Goal: Complete application form

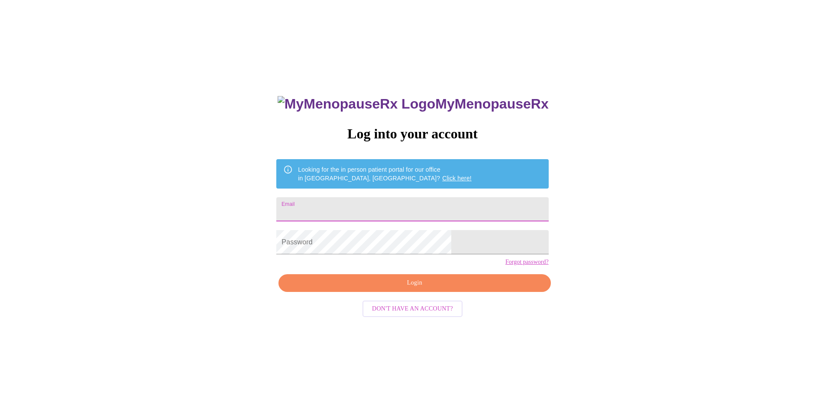
type input "[EMAIL_ADDRESS][DOMAIN_NAME]"
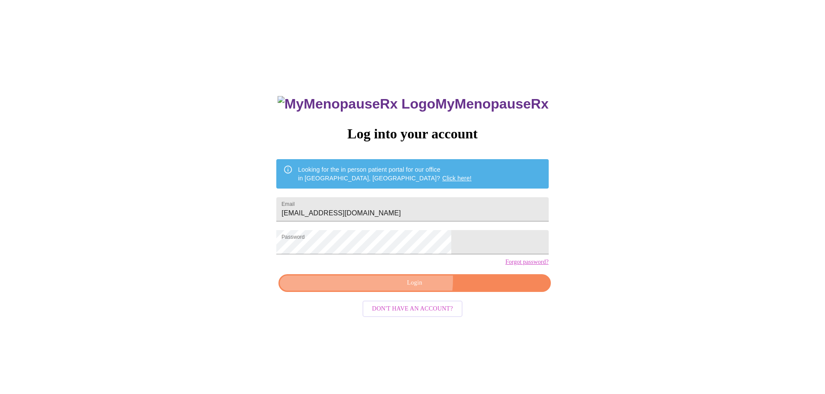
click at [397, 289] on span "Login" at bounding box center [414, 283] width 252 height 11
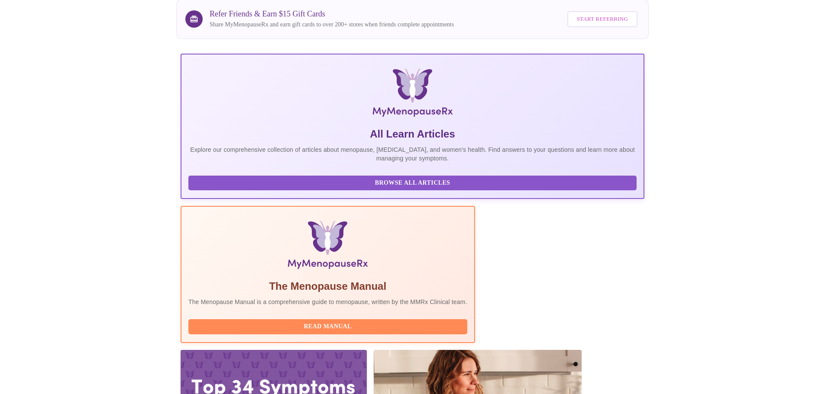
scroll to position [80, 0]
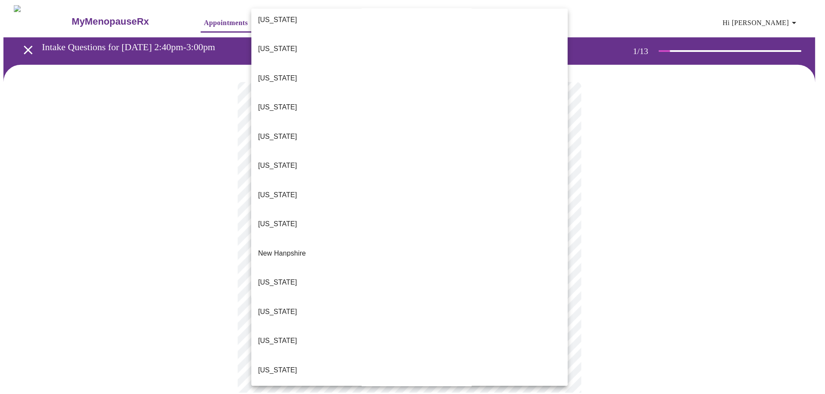
scroll to position [606, 0]
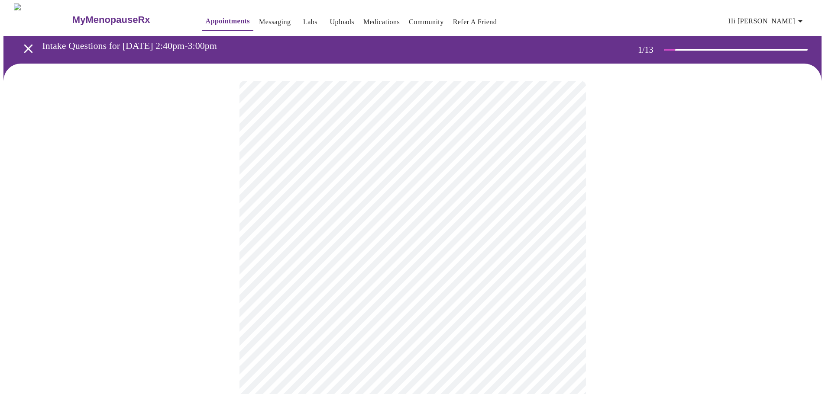
click at [176, 247] on div "[US_STATE] [US_STATE] [US_STATE] [US_STATE] [US_STATE] [US_STATE] [US_STATE] [U…" at bounding box center [412, 197] width 825 height 394
click at [284, 249] on body "MyMenopauseRx Appointments Messaging Labs Uploads Medications Community Refer a…" at bounding box center [415, 398] width 824 height 791
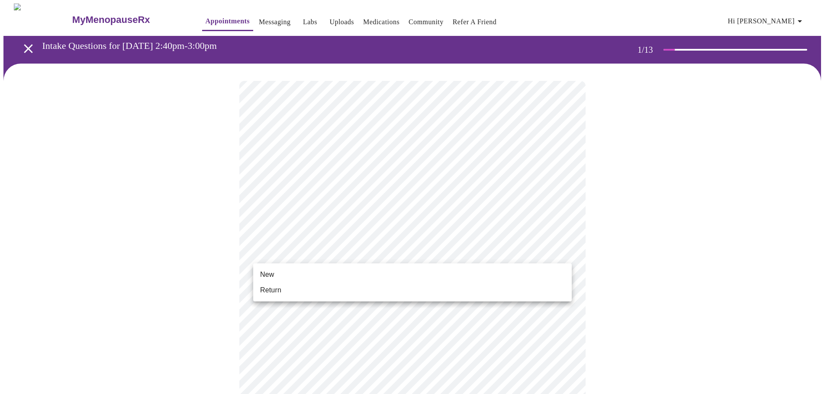
click at [281, 271] on li "New" at bounding box center [412, 275] width 319 height 16
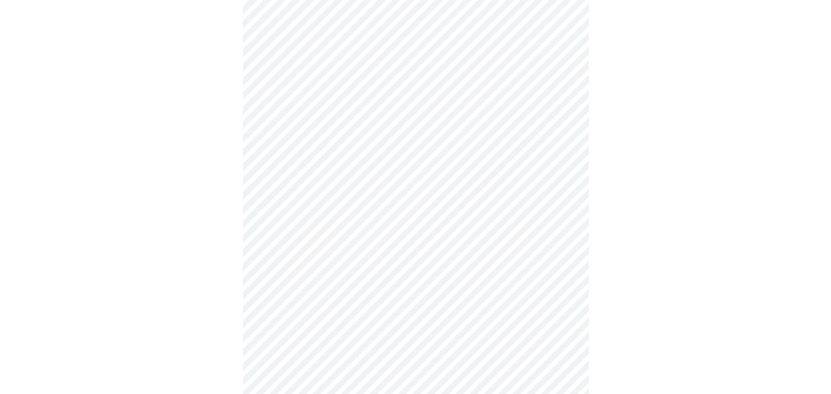
scroll to position [384, 0]
click at [281, 272] on body "MyMenopauseRx Appointments Messaging Labs Uploads Medications Community Refer a…" at bounding box center [412, 8] width 818 height 779
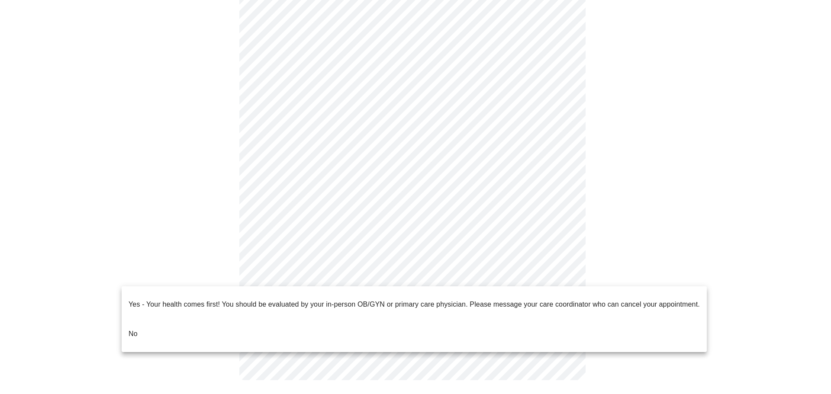
click at [249, 319] on li "No" at bounding box center [414, 333] width 585 height 29
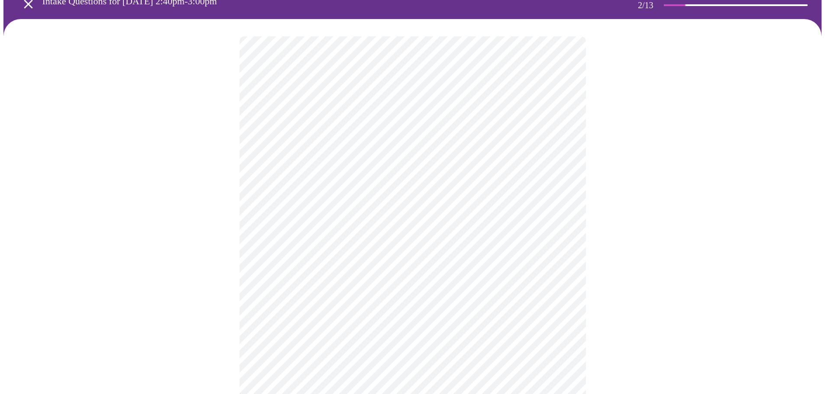
scroll to position [0, 0]
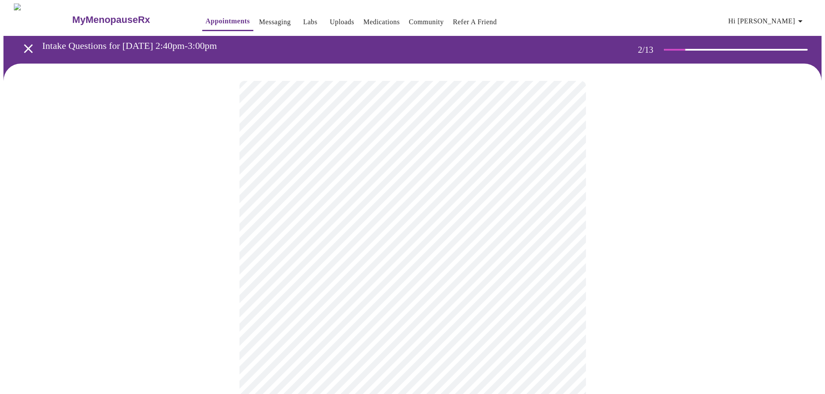
click at [320, 178] on body "MyMenopauseRx Appointments Messaging Labs Uploads Medications Community Refer a…" at bounding box center [412, 263] width 818 height 520
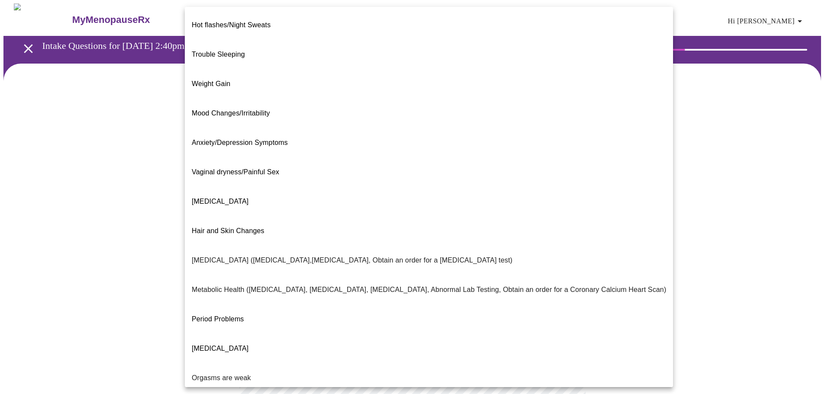
click at [239, 69] on li "Weight Gain" at bounding box center [429, 83] width 488 height 29
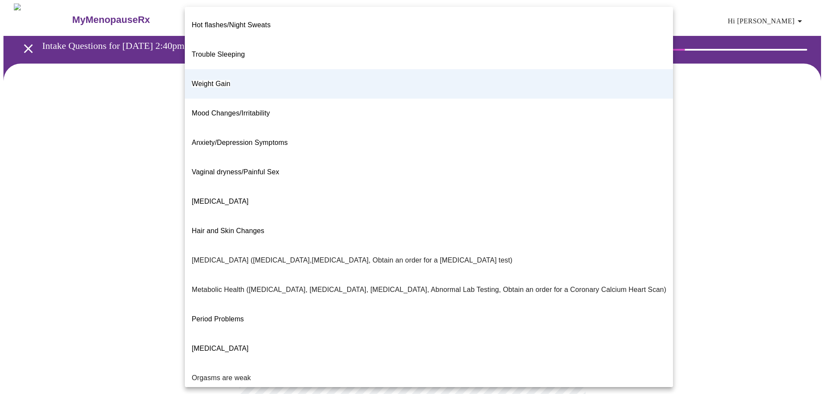
click at [302, 187] on body "MyMenopauseRx Appointments Messaging Labs Uploads Medications Community Refer a…" at bounding box center [415, 260] width 824 height 515
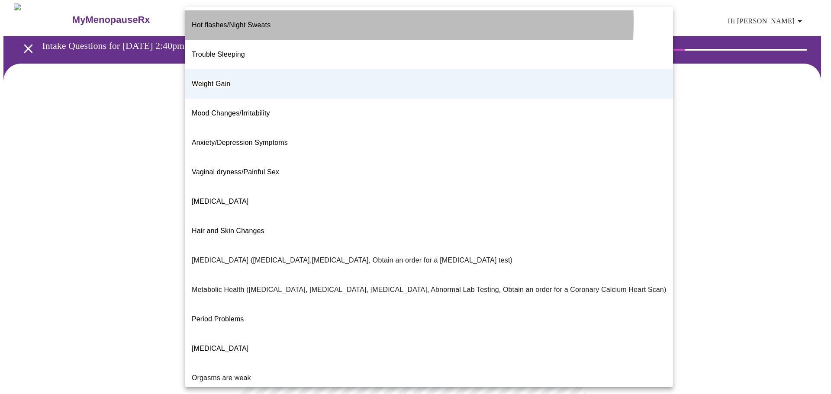
click at [256, 22] on p "Hot flashes/Night Sweats" at bounding box center [231, 25] width 79 height 10
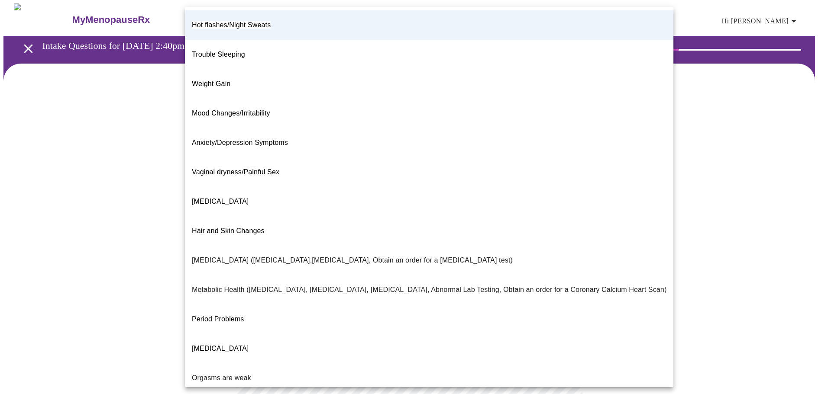
click at [289, 182] on body "MyMenopauseRx Appointments Messaging Labs Uploads Medications Community Refer a…" at bounding box center [412, 260] width 818 height 515
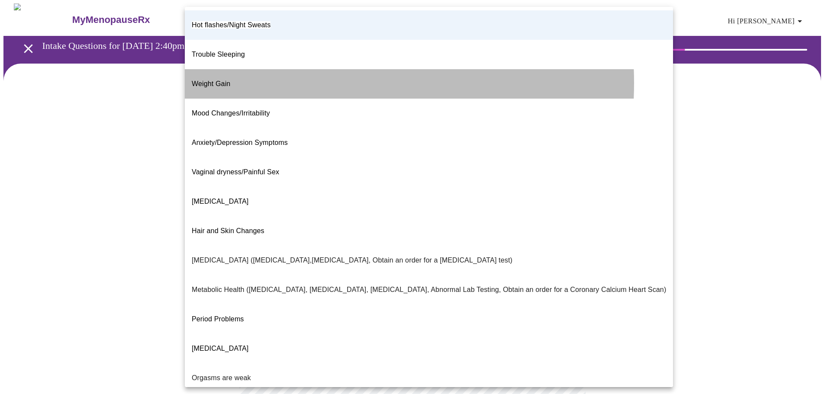
click at [266, 69] on li "Weight Gain" at bounding box center [429, 83] width 488 height 29
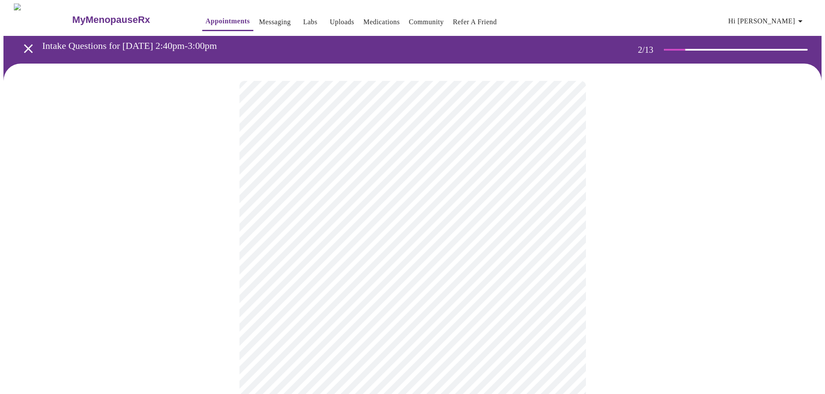
click at [154, 234] on div at bounding box center [412, 291] width 818 height 455
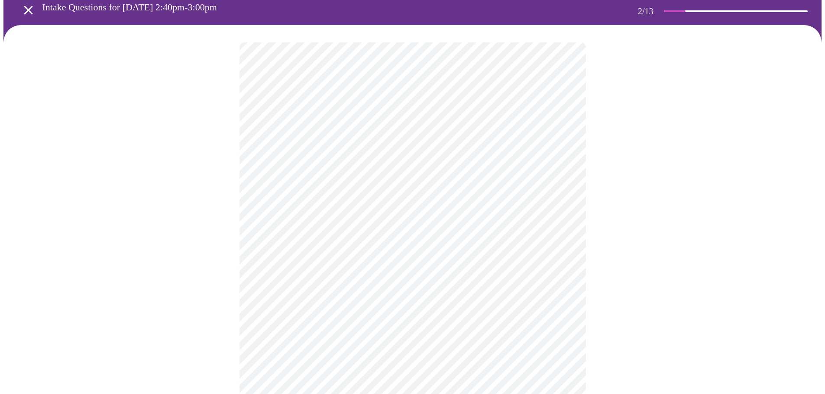
scroll to position [87, 0]
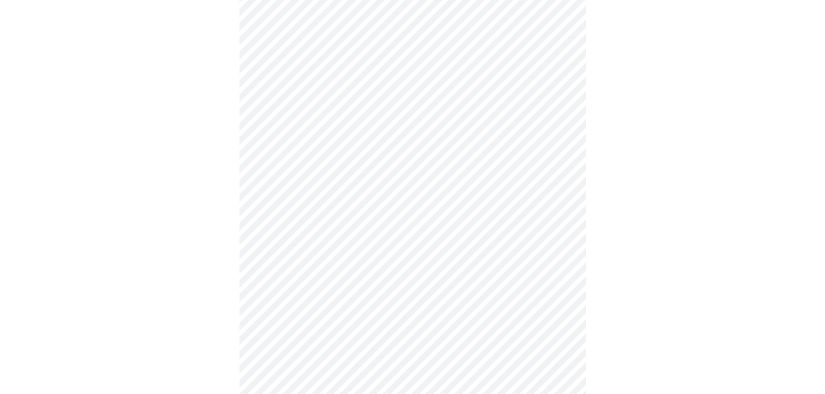
click at [410, 186] on body "MyMenopauseRx Appointments Messaging Labs Uploads Medications Community Refer a…" at bounding box center [412, 174] width 818 height 515
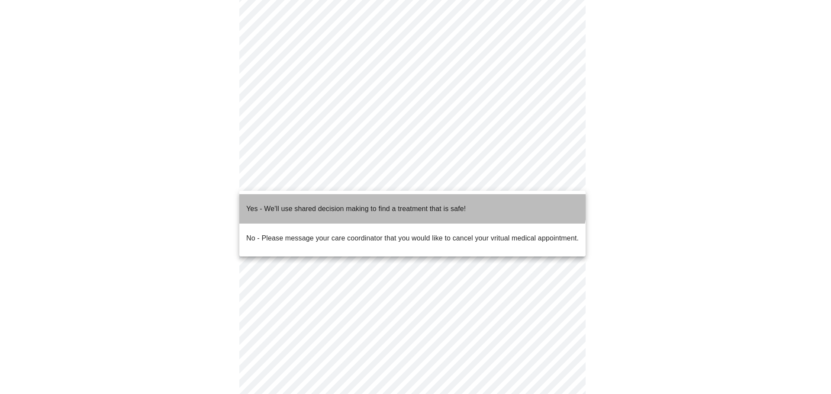
click at [408, 195] on li "Yes - We'll use shared decision making to find a treatment that is safe!" at bounding box center [412, 208] width 346 height 29
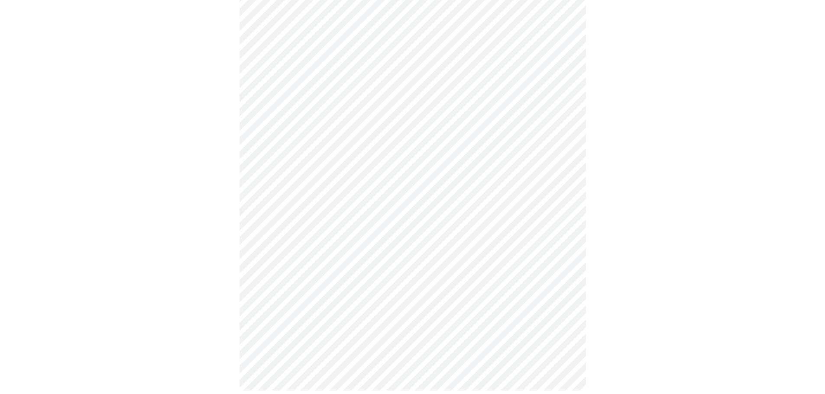
scroll to position [0, 0]
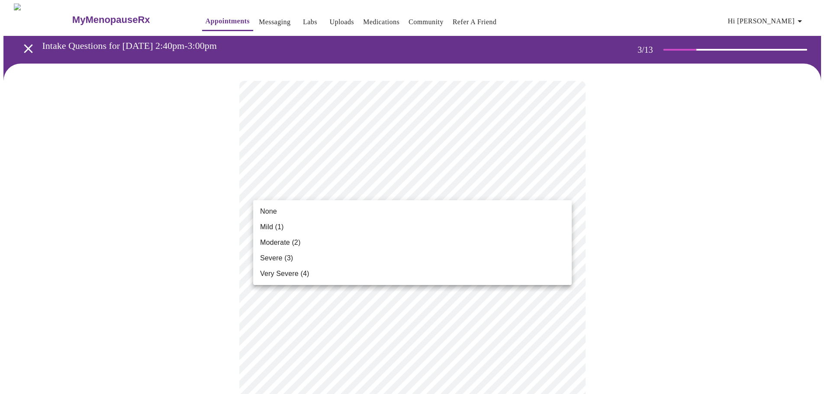
click at [425, 258] on li "Severe (3)" at bounding box center [412, 259] width 319 height 16
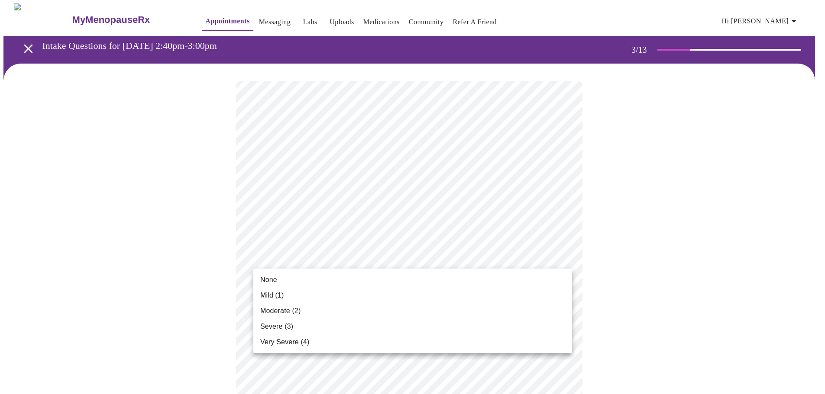
click at [421, 274] on li "None" at bounding box center [412, 280] width 319 height 16
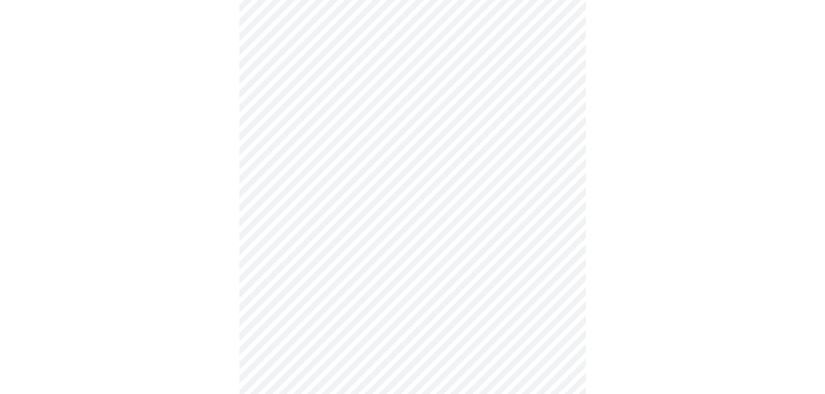
scroll to position [173, 0]
click at [445, 160] on body "MyMenopauseRx Appointments Messaging Labs Uploads Medications Community Refer a…" at bounding box center [415, 393] width 824 height 1127
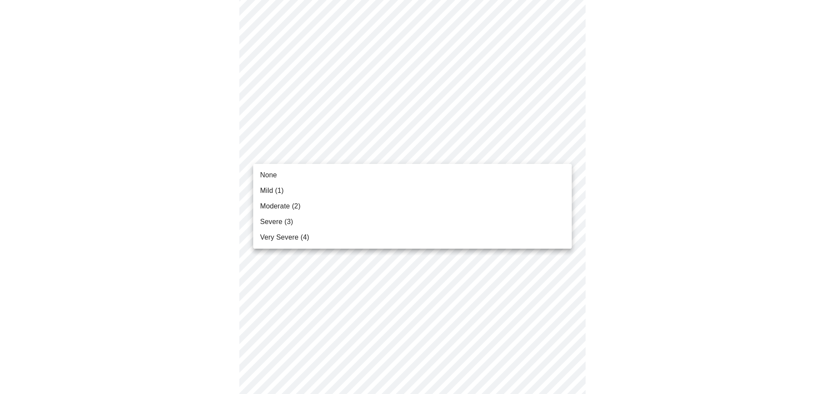
click at [440, 219] on li "Severe (3)" at bounding box center [412, 222] width 319 height 16
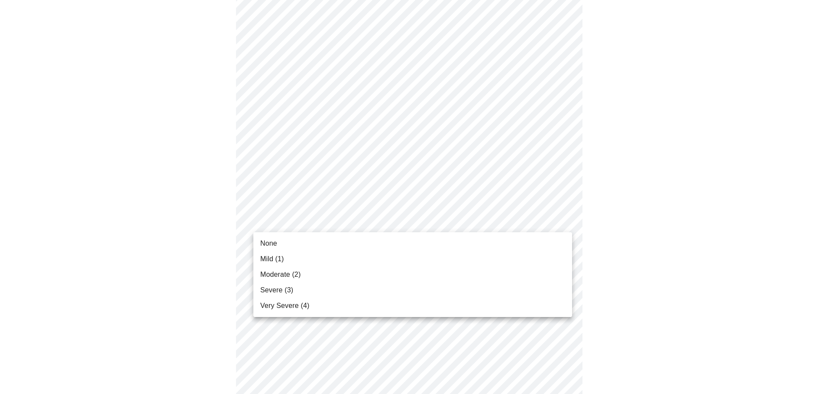
click at [440, 219] on body "MyMenopauseRx Appointments Messaging Labs Uploads Medications Community Refer a…" at bounding box center [412, 387] width 818 height 1115
click at [439, 268] on li "Moderate (2)" at bounding box center [412, 275] width 319 height 16
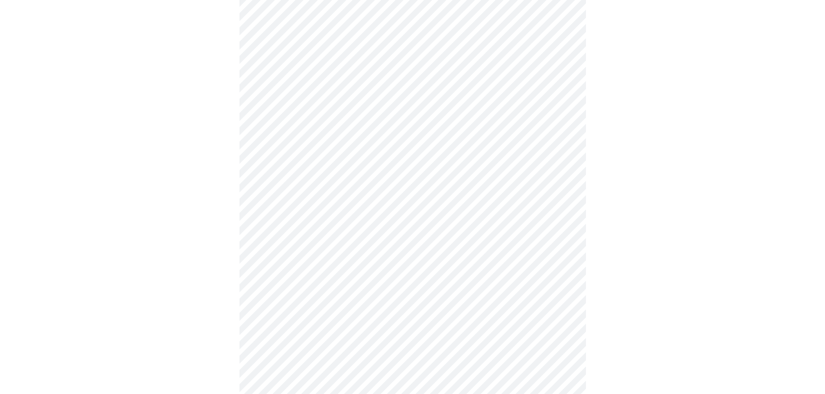
scroll to position [260, 0]
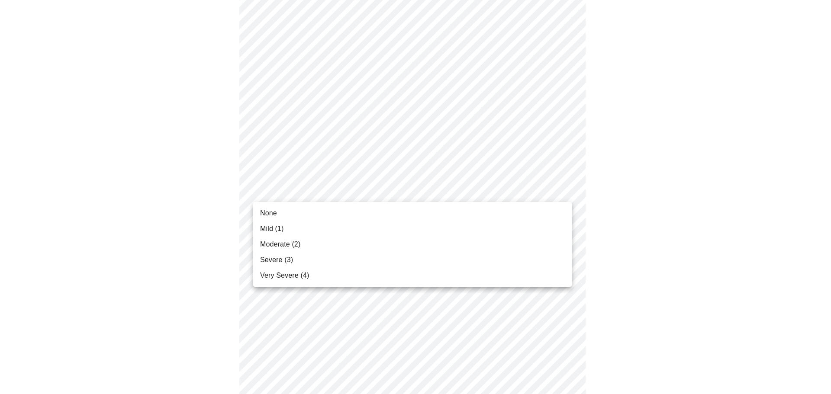
click at [462, 187] on body "MyMenopauseRx Appointments Messaging Labs Uploads Medications Community Refer a…" at bounding box center [415, 295] width 824 height 1103
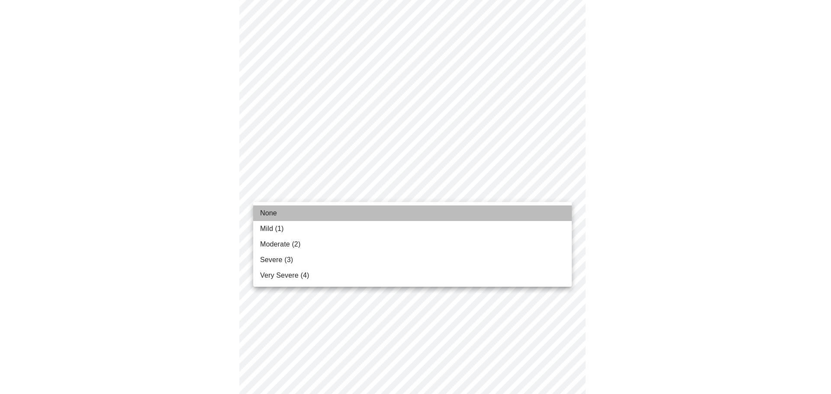
click at [460, 210] on li "None" at bounding box center [412, 214] width 319 height 16
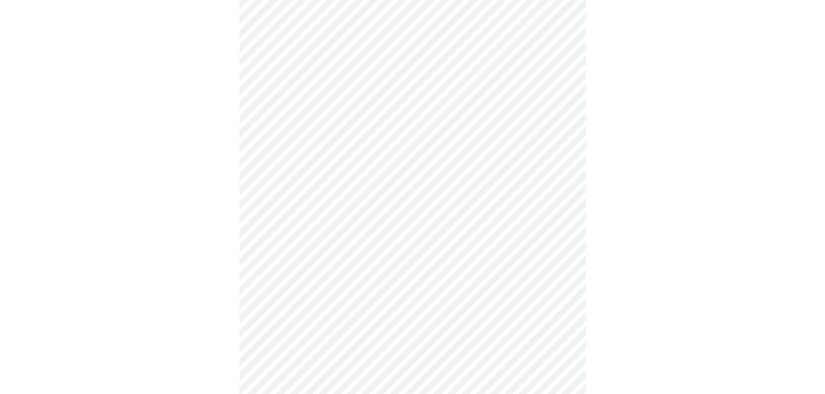
scroll to position [346, 0]
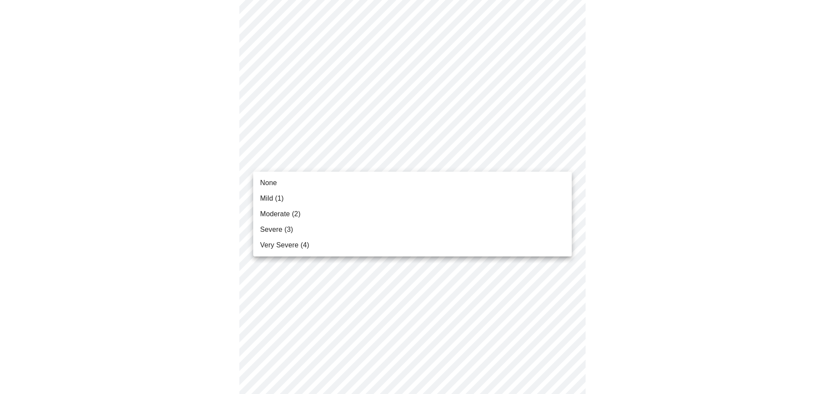
click at [435, 164] on body "MyMenopauseRx Appointments Messaging Labs Uploads Medications Community Refer a…" at bounding box center [415, 202] width 824 height 1091
click at [437, 198] on li "Mild (1)" at bounding box center [412, 199] width 319 height 16
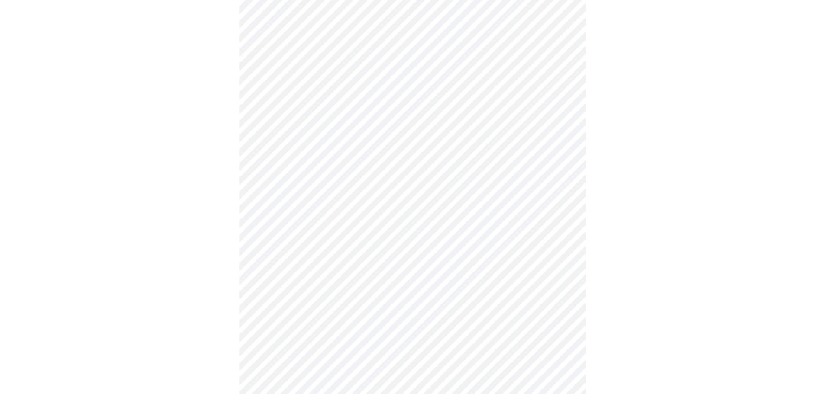
click at [429, 230] on body "MyMenopauseRx Appointments Messaging Labs Uploads Medications Community Refer a…" at bounding box center [412, 196] width 818 height 1079
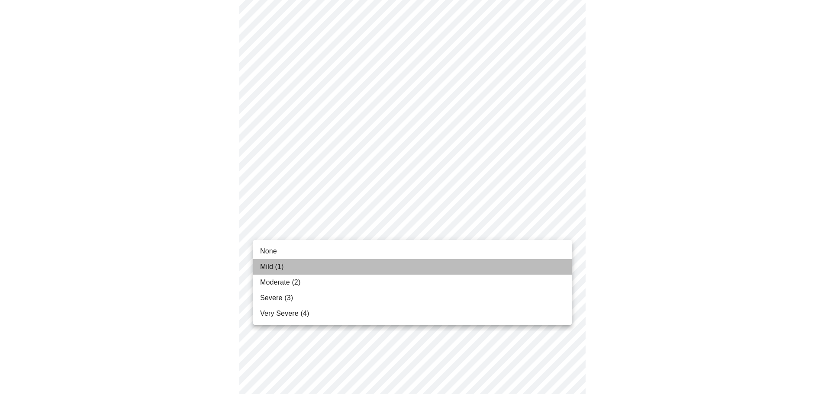
click at [427, 272] on li "Mild (1)" at bounding box center [412, 267] width 319 height 16
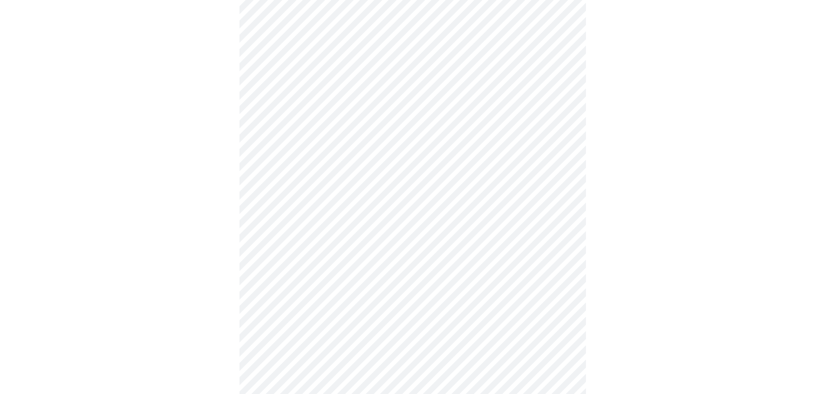
click at [219, 256] on div at bounding box center [412, 220] width 818 height 1007
click at [347, 202] on body "MyMenopauseRx Appointments Messaging Labs Uploads Medications Community Refer a…" at bounding box center [412, 104] width 818 height 1067
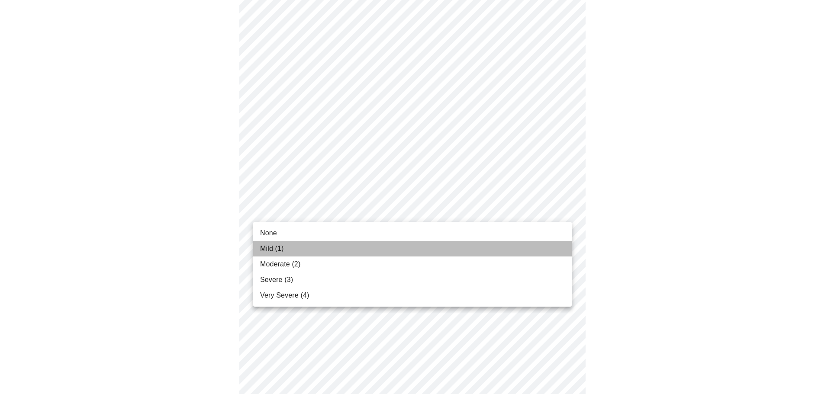
click at [345, 242] on li "Mild (1)" at bounding box center [412, 249] width 319 height 16
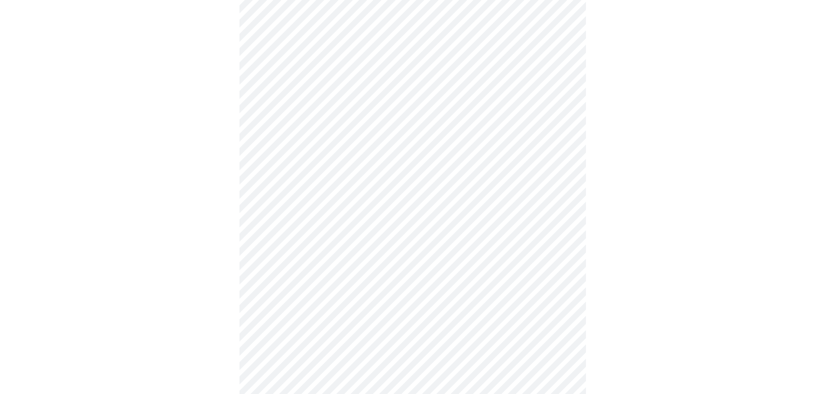
click at [187, 267] on div at bounding box center [412, 128] width 818 height 994
click at [471, 187] on body "MyMenopauseRx Appointments Messaging Labs Uploads Medications Community Refer a…" at bounding box center [412, 11] width 818 height 1055
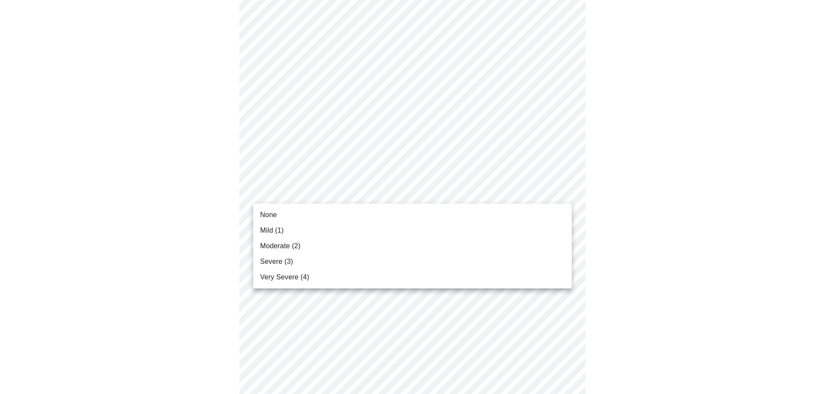
click at [462, 241] on li "Moderate (2)" at bounding box center [412, 247] width 319 height 16
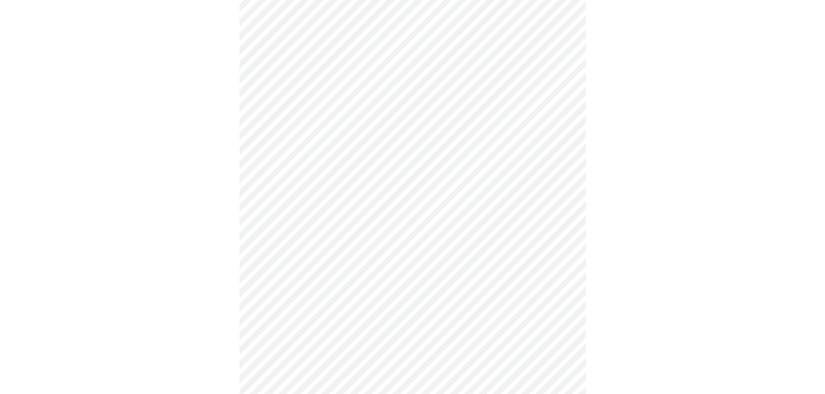
click at [235, 231] on div at bounding box center [412, 35] width 818 height 982
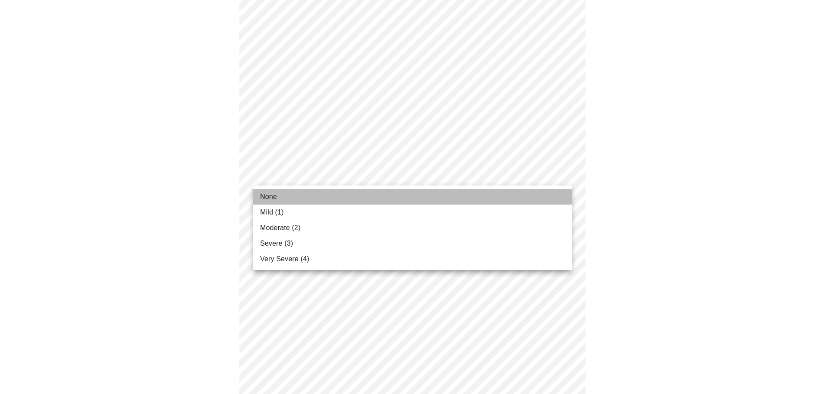
click at [353, 198] on li "None" at bounding box center [412, 197] width 319 height 16
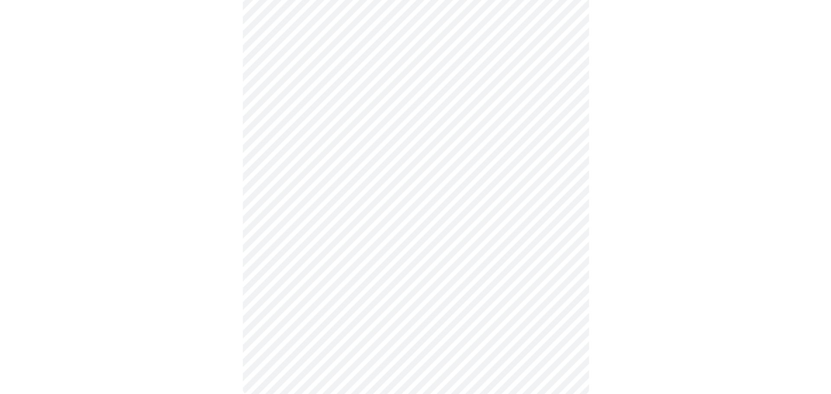
scroll to position [636, 0]
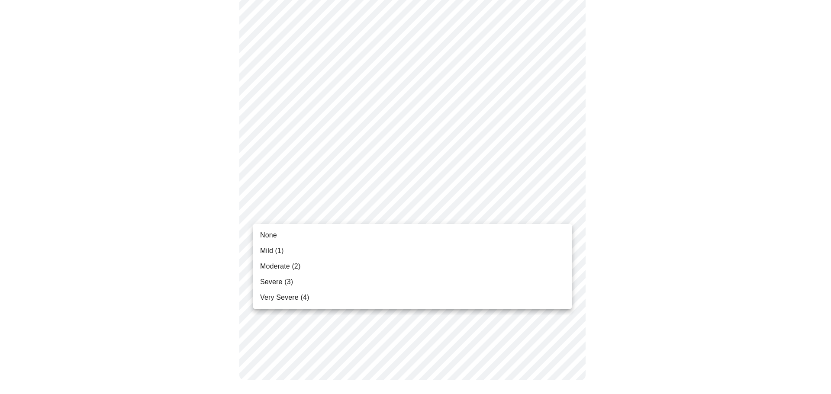
click at [360, 232] on li "None" at bounding box center [412, 236] width 319 height 16
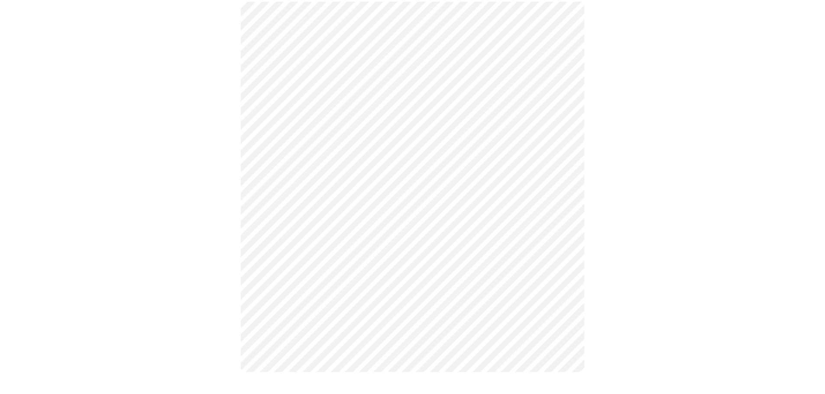
scroll to position [624, 0]
click at [554, 225] on body "MyMenopauseRx Appointments Messaging Labs Uploads Medications Community Refer a…" at bounding box center [412, 127] width 818 height 855
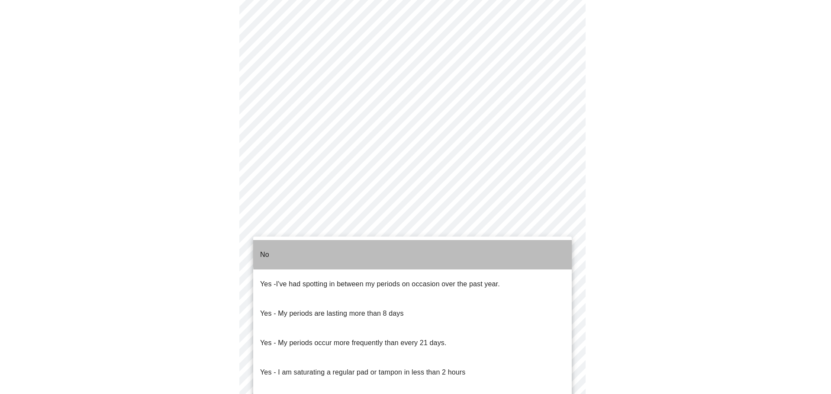
click at [548, 244] on li "No" at bounding box center [412, 254] width 319 height 29
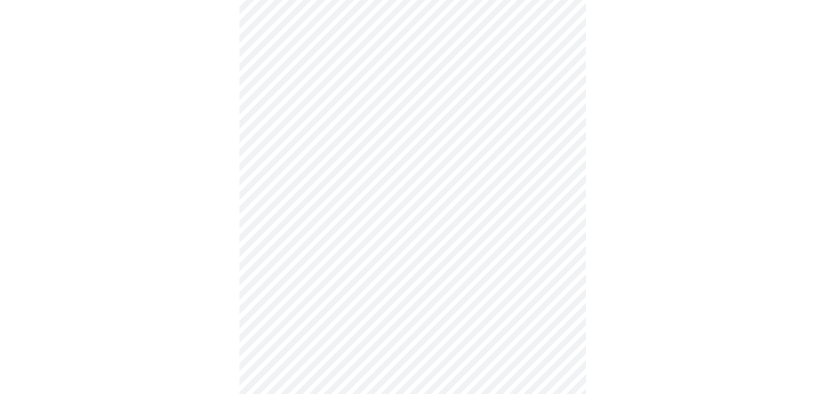
click at [625, 248] on div "No Yes - I've had spotting in between my periods on occasion over the past year…" at bounding box center [412, 197] width 825 height 394
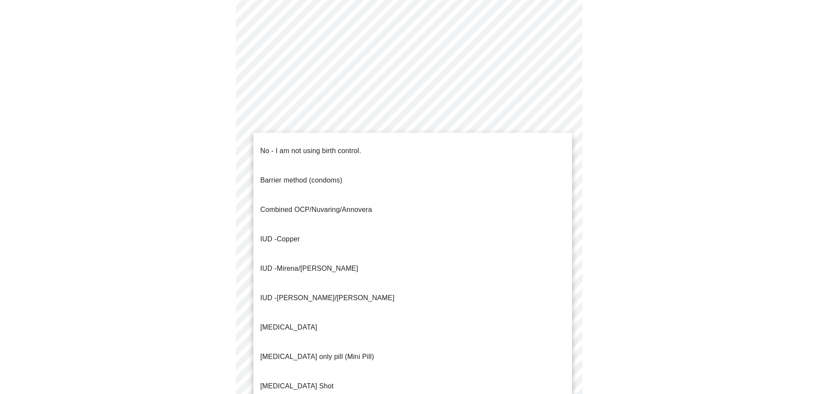
click at [455, 207] on body "MyMenopauseRx Appointments Messaging Labs Uploads Medications Community Refer a…" at bounding box center [412, 38] width 818 height 849
click at [183, 174] on div at bounding box center [415, 197] width 831 height 394
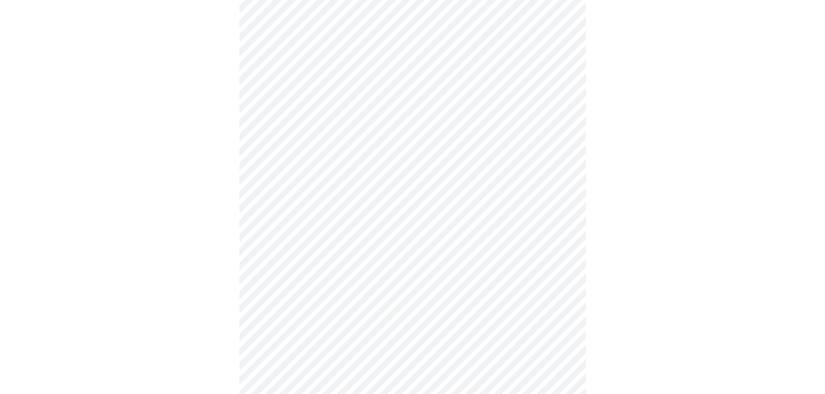
click at [284, 205] on body "MyMenopauseRx Appointments Messaging Labs Uploads Medications Community Refer a…" at bounding box center [412, 38] width 818 height 849
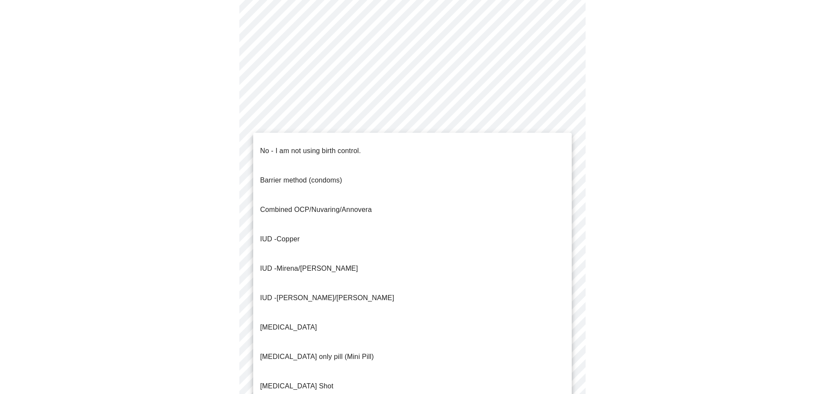
click at [316, 345] on span "[MEDICAL_DATA] only pill (Mini Pill)" at bounding box center [317, 357] width 114 height 24
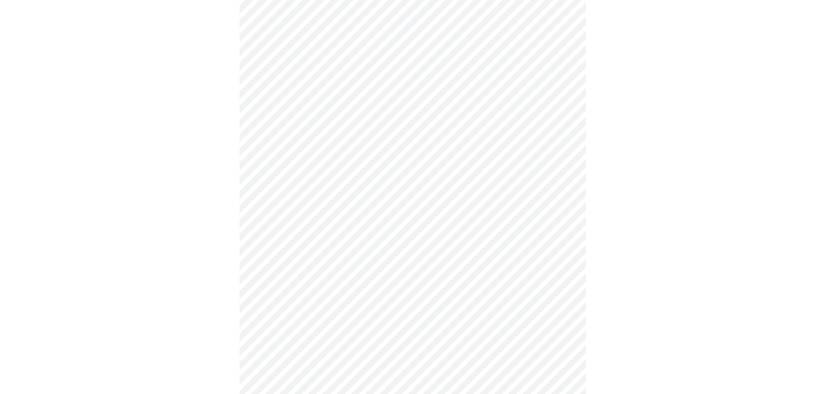
click at [283, 271] on body "MyMenopauseRx Appointments Messaging Labs Uploads Medications Community Refer a…" at bounding box center [412, 36] width 818 height 844
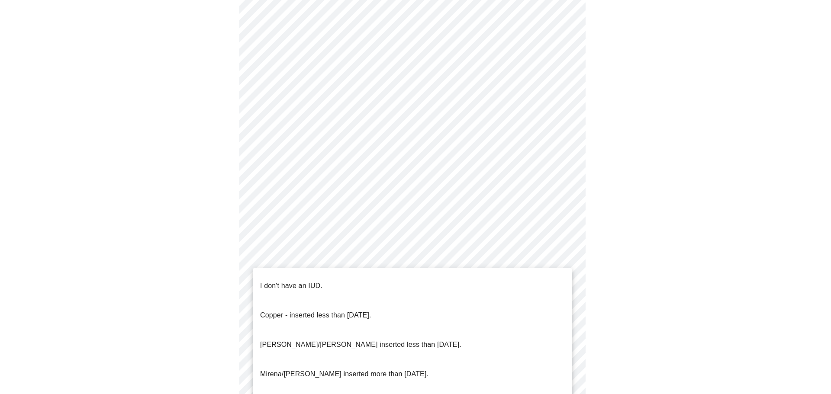
click at [283, 281] on p "I don't have an IUD." at bounding box center [291, 286] width 62 height 10
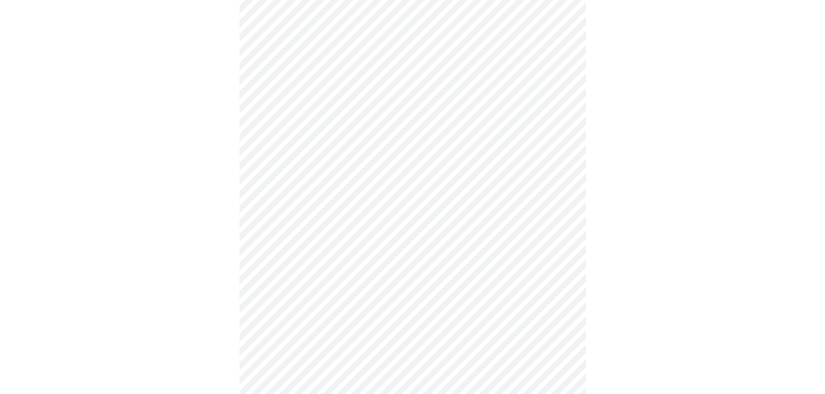
click at [230, 280] on div at bounding box center [412, 63] width 818 height 779
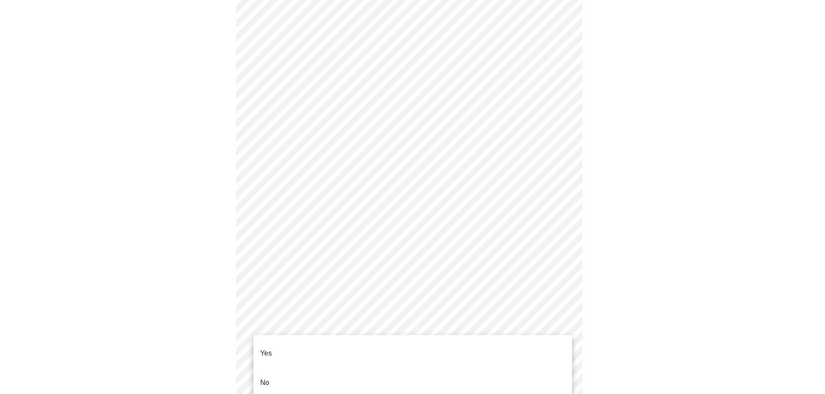
click at [283, 316] on body "MyMenopauseRx Appointments Messaging Labs Uploads Medications Community Refer a…" at bounding box center [412, 33] width 818 height 839
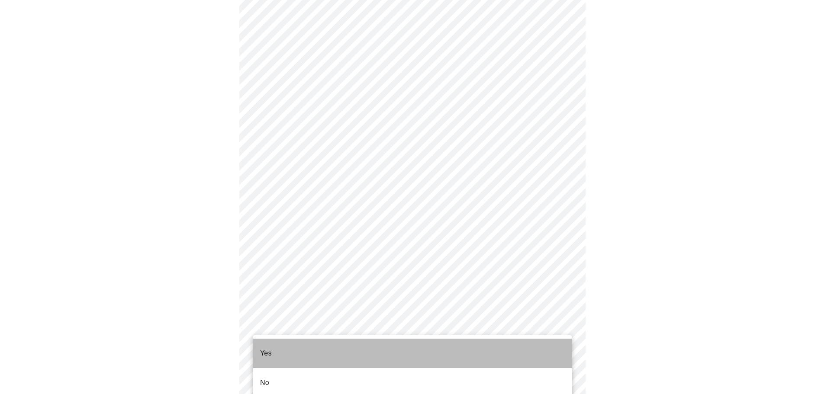
click at [284, 346] on li "Yes" at bounding box center [412, 353] width 319 height 29
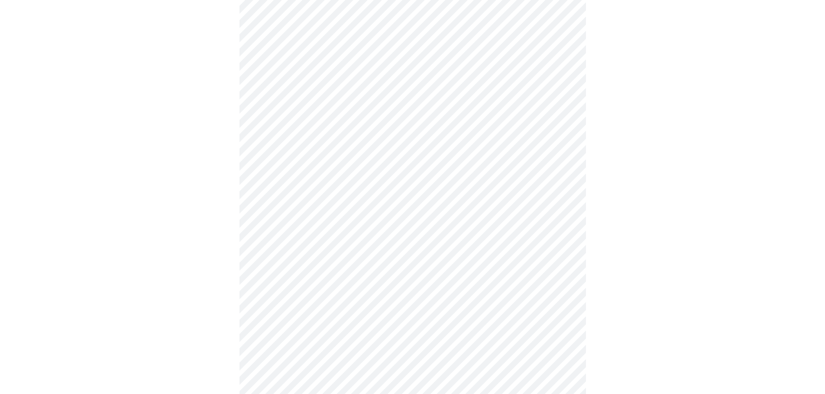
click at [188, 307] on div at bounding box center [412, 61] width 818 height 774
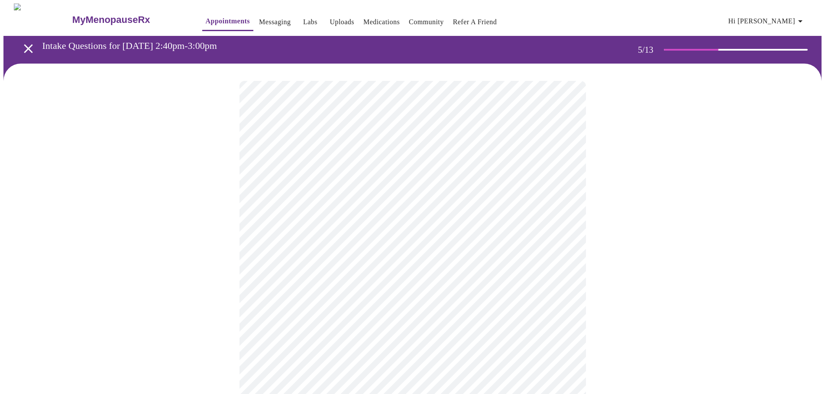
click at [389, 226] on body "MyMenopauseRx Appointments Messaging Labs Uploads Medications Community Refer a…" at bounding box center [412, 353] width 818 height 701
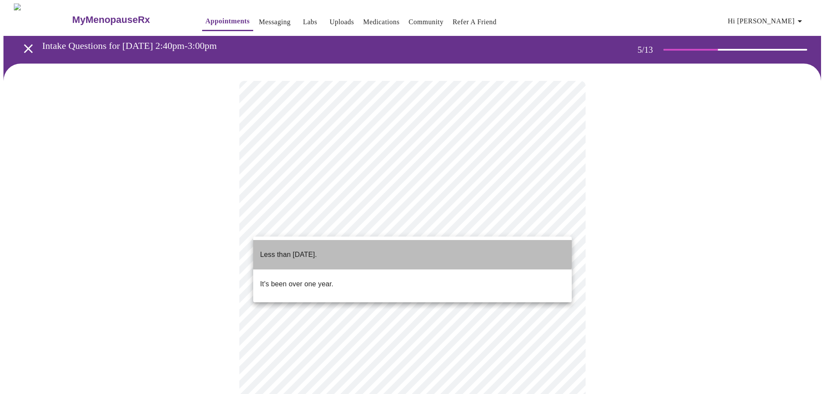
click at [387, 246] on li "Less than [DATE]." at bounding box center [412, 254] width 319 height 29
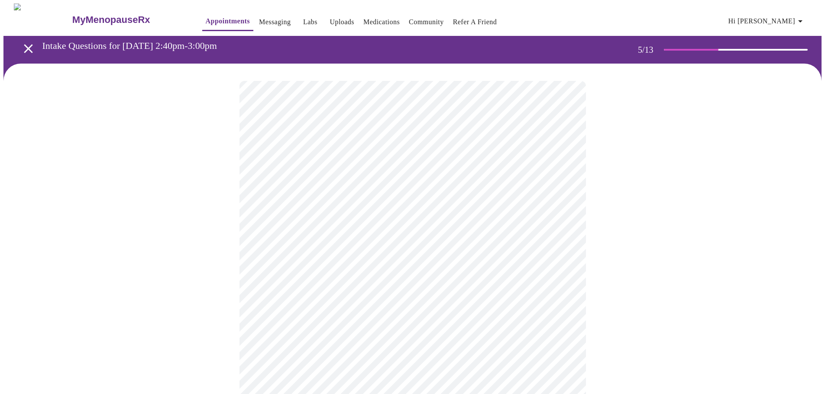
click at [592, 248] on div at bounding box center [412, 382] width 818 height 636
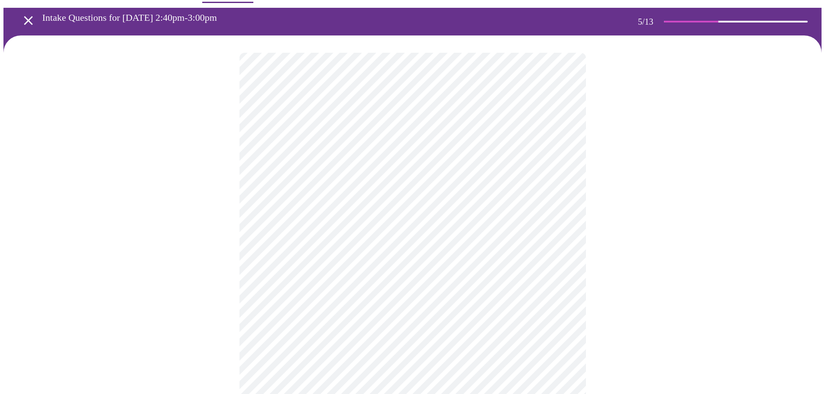
scroll to position [87, 0]
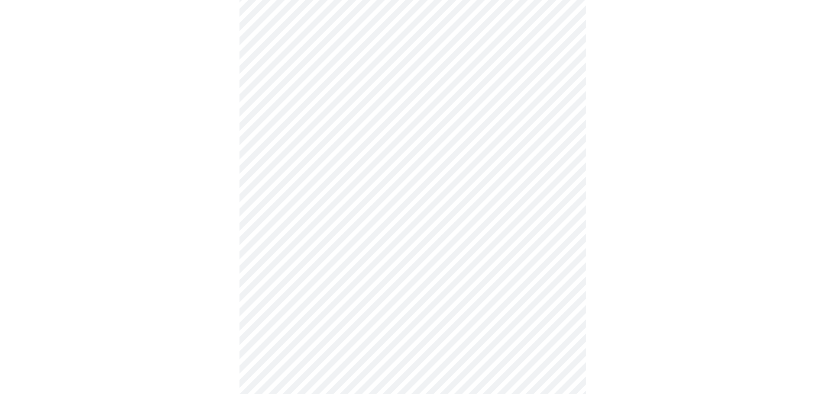
click at [398, 213] on body "MyMenopauseRx Appointments Messaging Labs Uploads Medications Community Refer a…" at bounding box center [412, 265] width 818 height 696
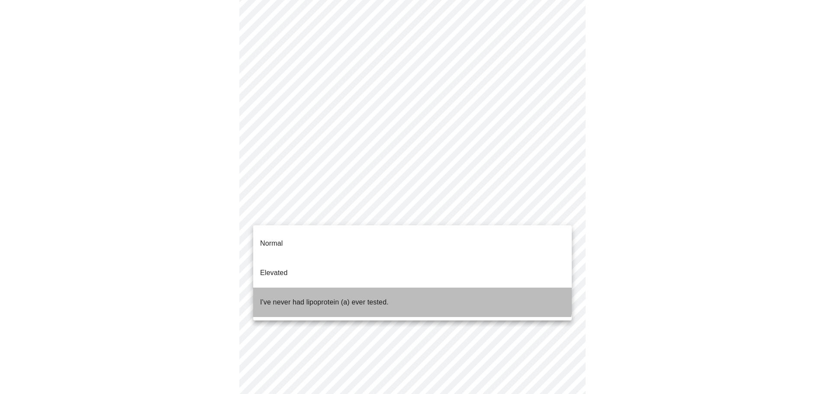
click at [398, 288] on li "I've never had lipoprotein (a) ever tested." at bounding box center [412, 302] width 319 height 29
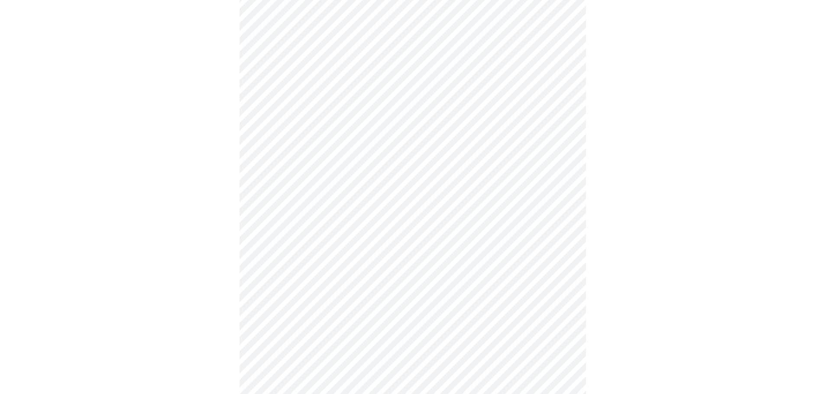
click at [586, 231] on div at bounding box center [412, 292] width 818 height 631
click at [179, 241] on div at bounding box center [412, 249] width 818 height 631
click at [171, 257] on div at bounding box center [412, 240] width 818 height 612
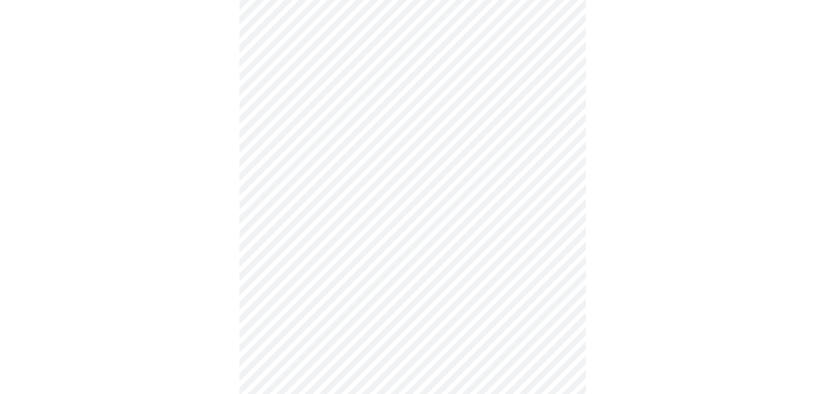
click at [336, 235] on body "MyMenopauseRx Appointments Messaging Labs Uploads Medications Community Refer a…" at bounding box center [412, 56] width 818 height 834
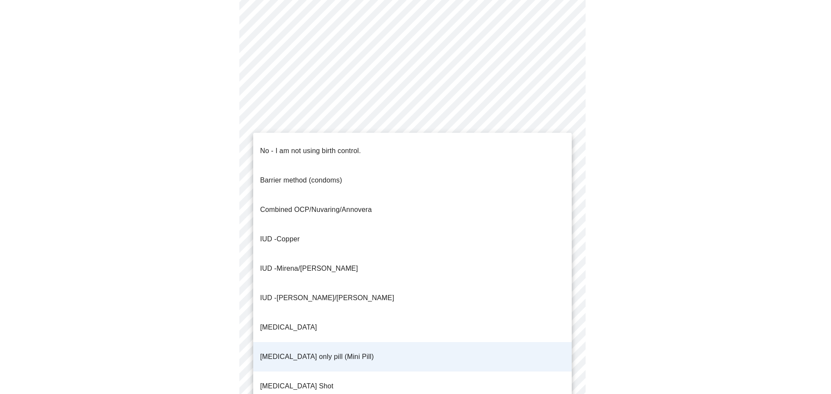
click at [234, 241] on div at bounding box center [415, 197] width 831 height 394
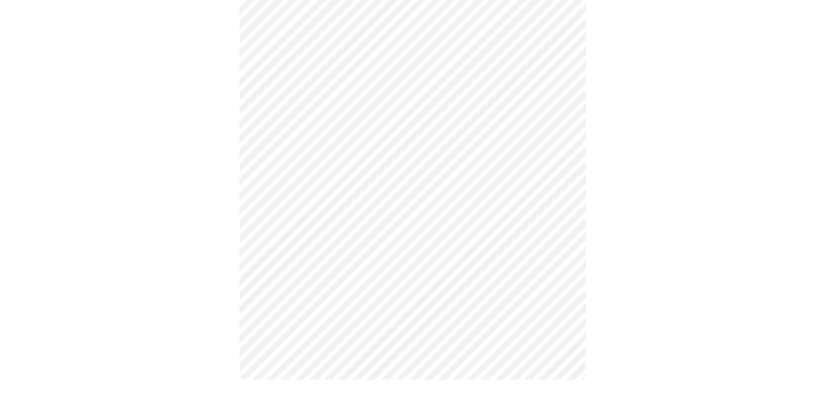
scroll to position [259, 0]
click at [198, 202] on div at bounding box center [412, 101] width 818 height 594
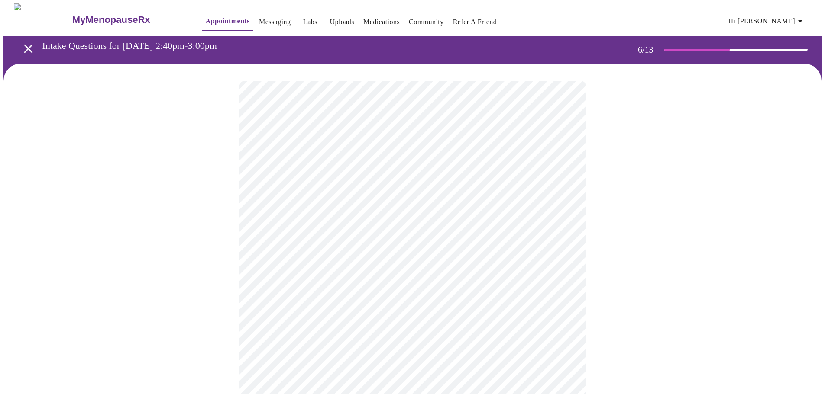
click at [300, 246] on body "MyMenopauseRx Appointments Messaging Labs Uploads Medications Community Refer a…" at bounding box center [412, 234] width 818 height 462
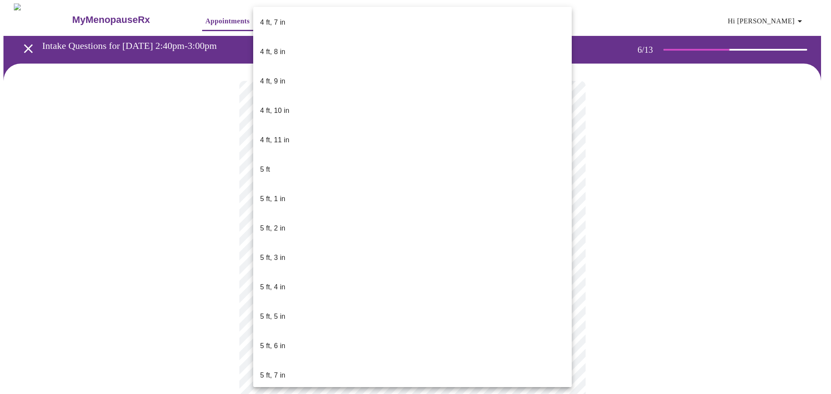
scroll to position [556, 0]
click at [292, 308] on li "5 ft, 5 in" at bounding box center [412, 322] width 319 height 29
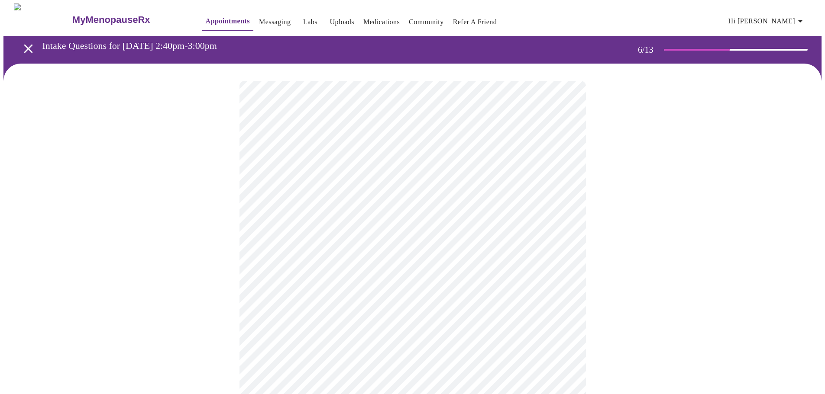
click at [301, 250] on body "MyMenopauseRx Appointments Messaging Labs Uploads Medications Community Refer a…" at bounding box center [412, 231] width 818 height 457
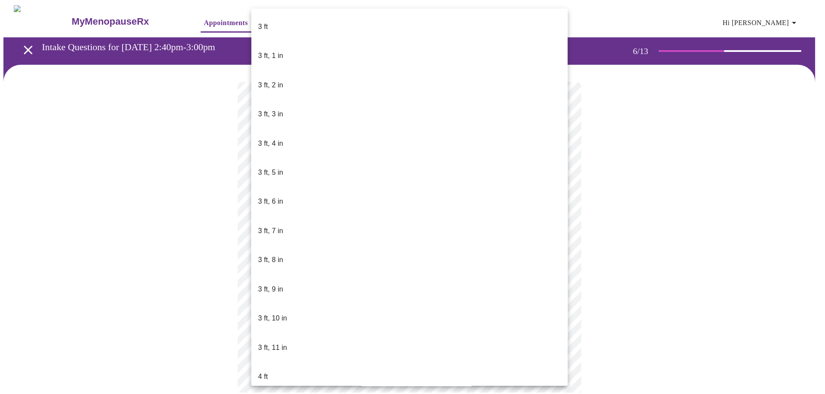
scroll to position [478, 0]
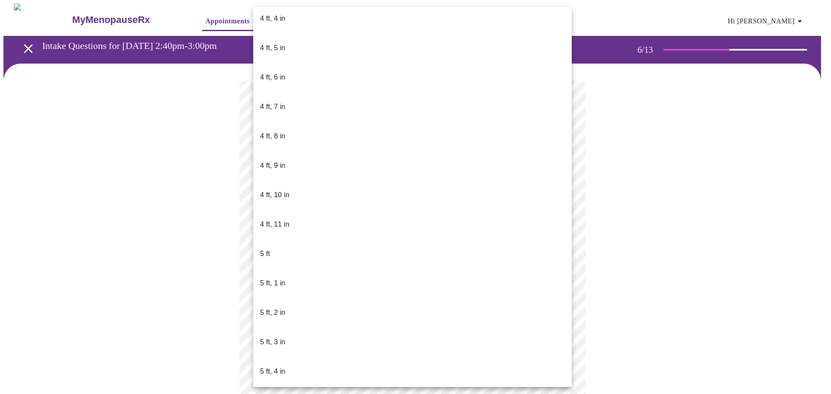
click at [296, 357] on li "5 ft, 4 in" at bounding box center [412, 371] width 319 height 29
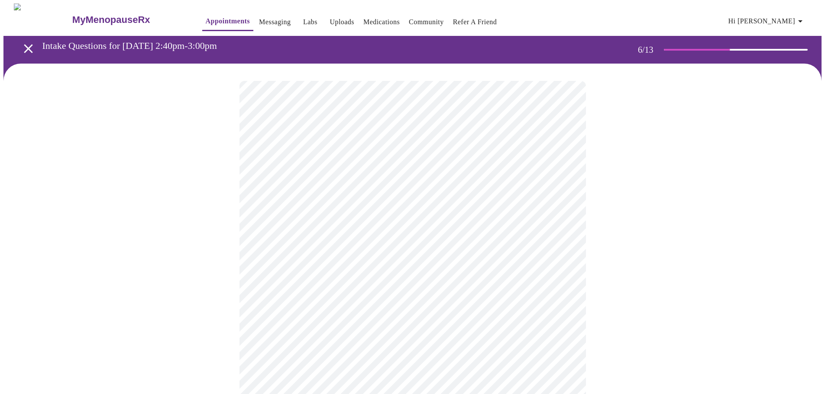
click at [167, 229] on div "3 ft 3 ft, 1 in 3 ft, 2 in 3 ft, 3 in 3 ft, 4 in 3 ft, 5 in 3 ft, 6 in 3 ft, 7 …" at bounding box center [412, 197] width 825 height 394
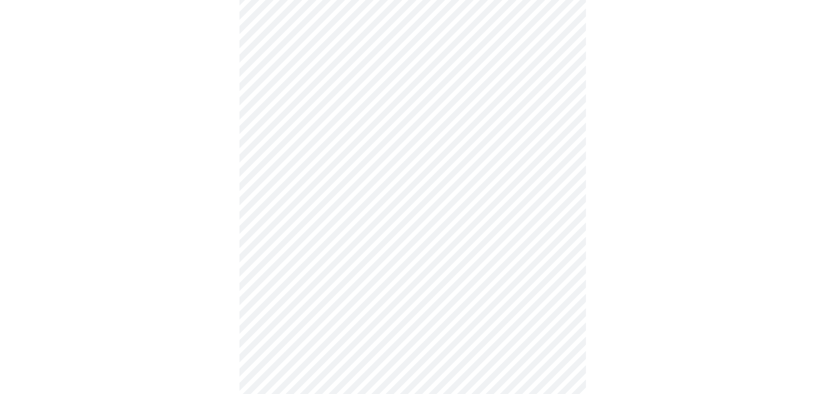
scroll to position [2165, 0]
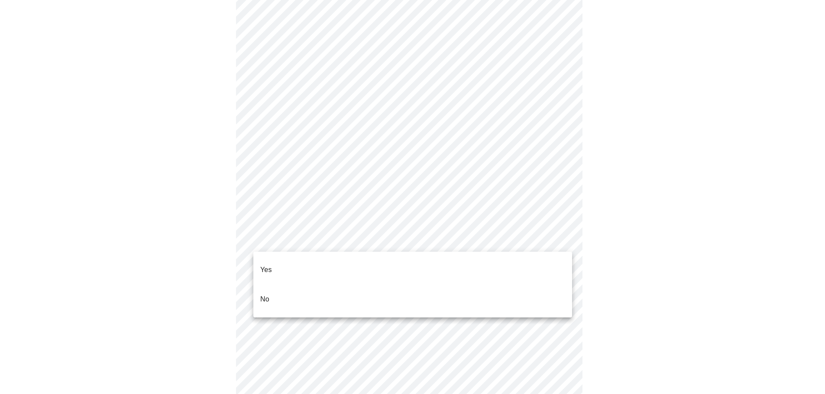
click at [316, 285] on li "No" at bounding box center [412, 299] width 319 height 29
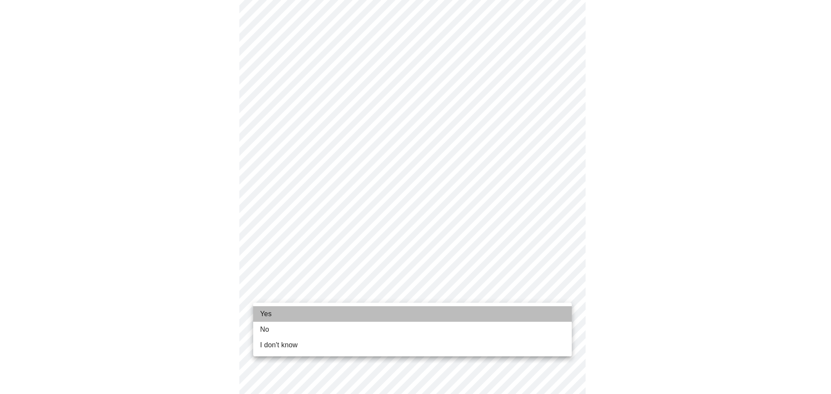
click at [289, 312] on li "Yes" at bounding box center [412, 315] width 319 height 16
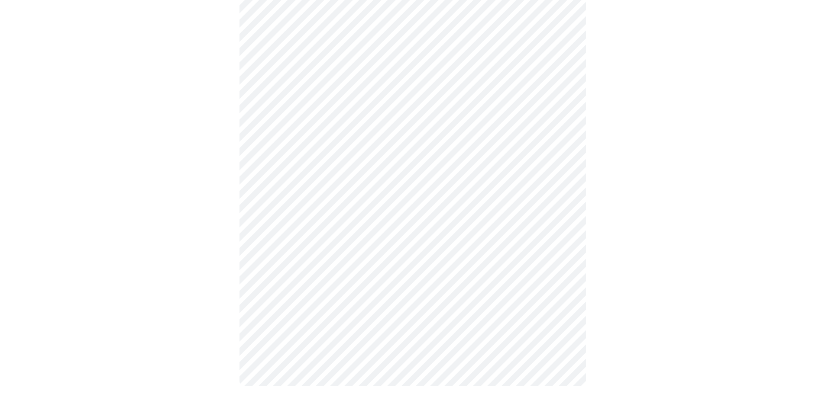
click at [224, 294] on div at bounding box center [412, 17] width 818 height 773
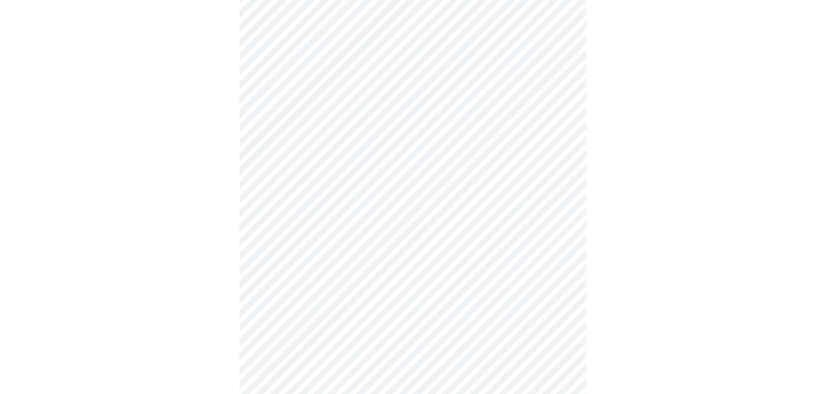
scroll to position [87, 0]
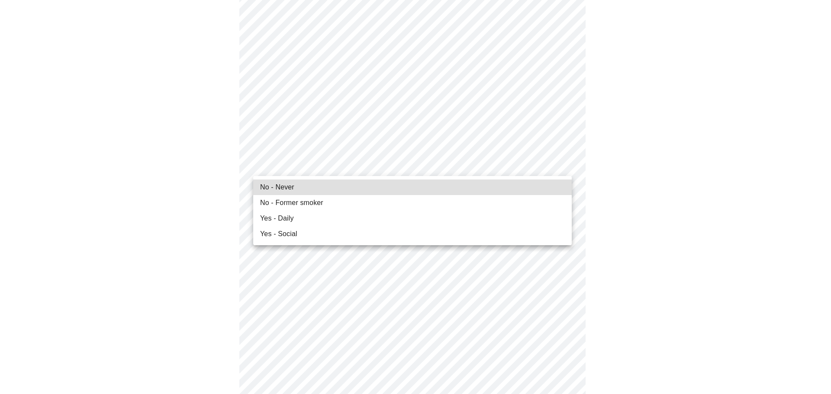
click at [323, 190] on li "No - Never" at bounding box center [412, 188] width 319 height 16
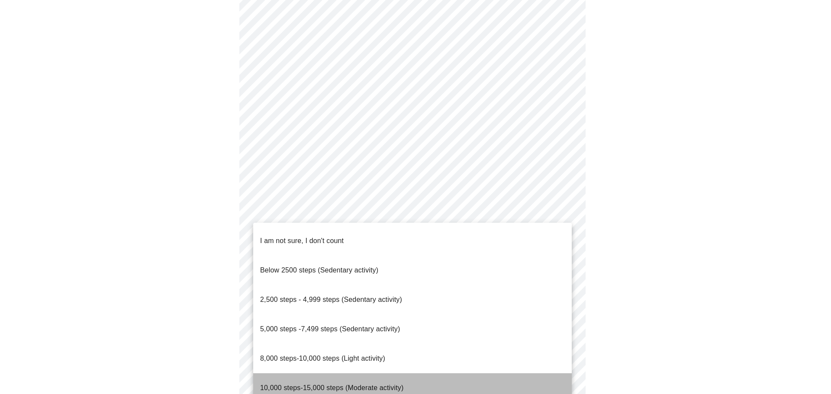
click at [264, 383] on p "10,000 steps-15,000 steps (Moderate activity)" at bounding box center [331, 388] width 143 height 10
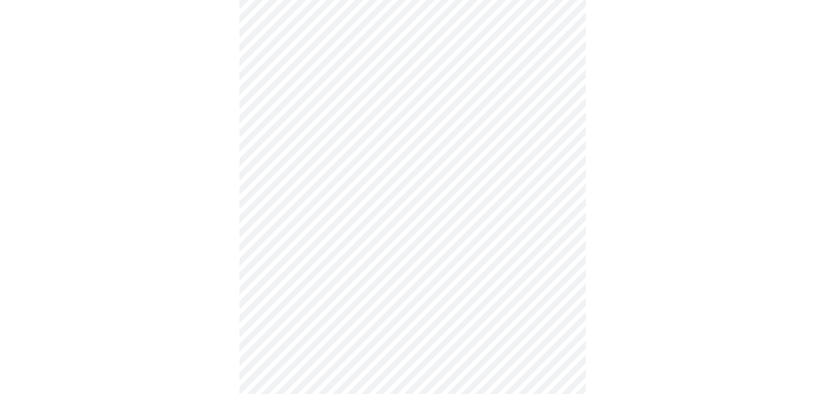
scroll to position [693, 0]
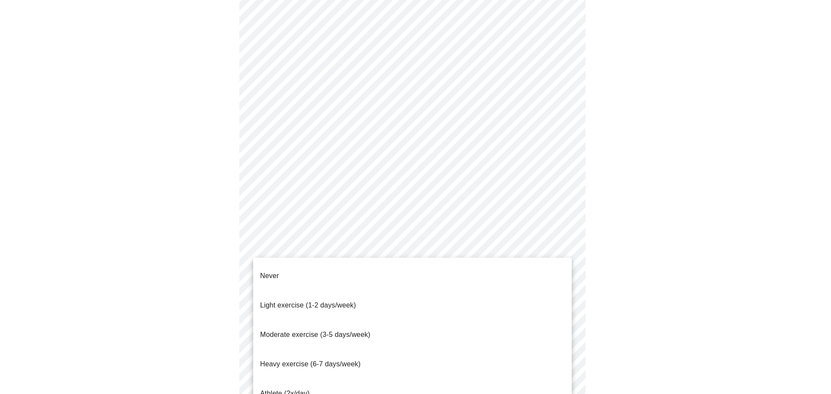
click at [305, 361] on span "Heavy exercise (6-7 days/week)" at bounding box center [310, 364] width 100 height 7
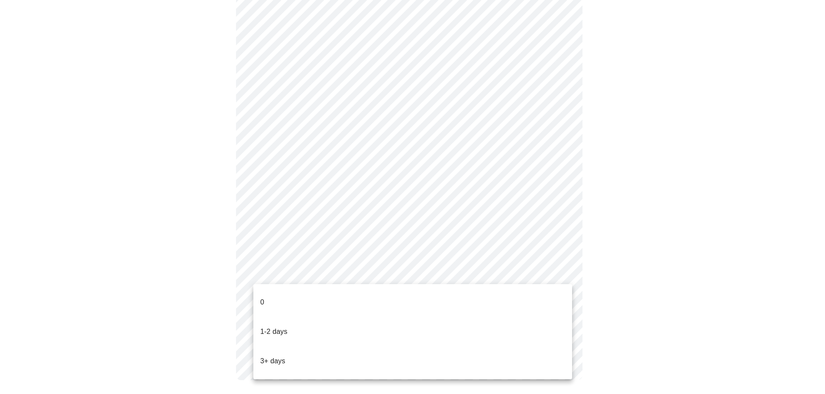
click at [319, 319] on li "1-2 days" at bounding box center [412, 331] width 319 height 29
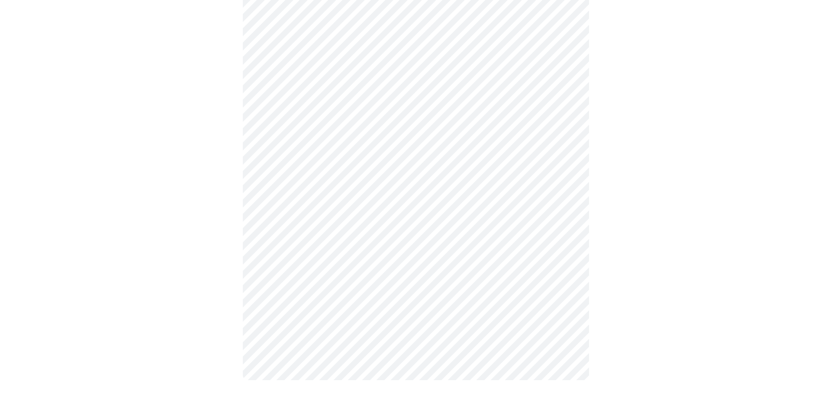
scroll to position [0, 0]
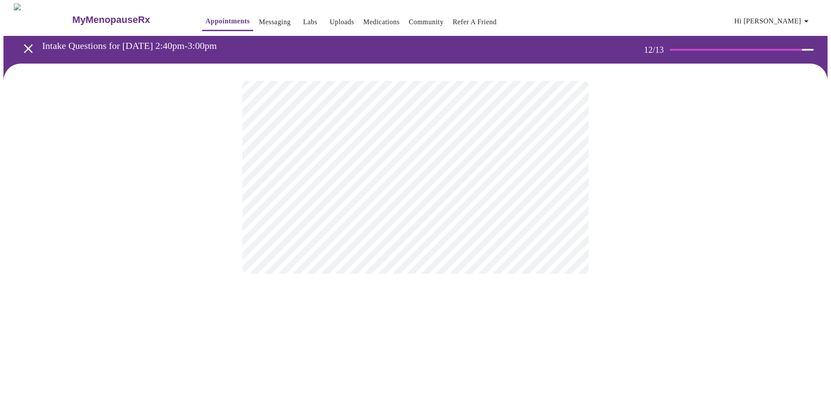
click at [385, 177] on body "MyMenopauseRx Appointments Messaging Labs Uploads Medications Community Refer a…" at bounding box center [415, 147] width 824 height 288
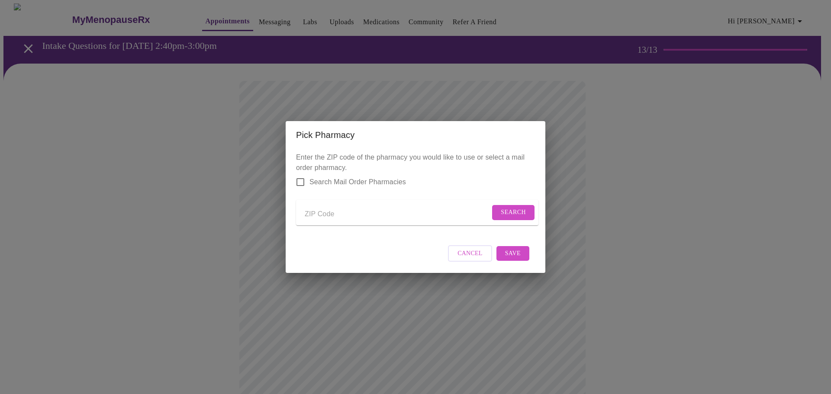
click at [328, 214] on input "Send a message to your care team" at bounding box center [397, 214] width 185 height 14
type input "45044"
drag, startPoint x: 510, startPoint y: 204, endPoint x: 514, endPoint y: 184, distance: 20.7
click at [510, 205] on button "Search" at bounding box center [513, 212] width 42 height 15
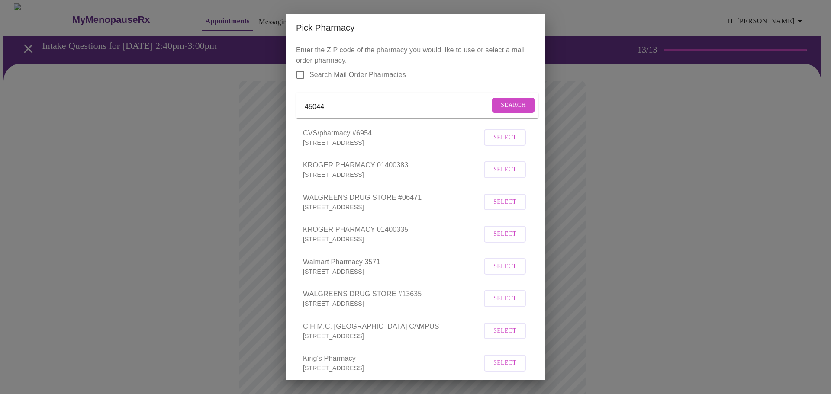
click at [497, 175] on span "Select" at bounding box center [505, 170] width 23 height 11
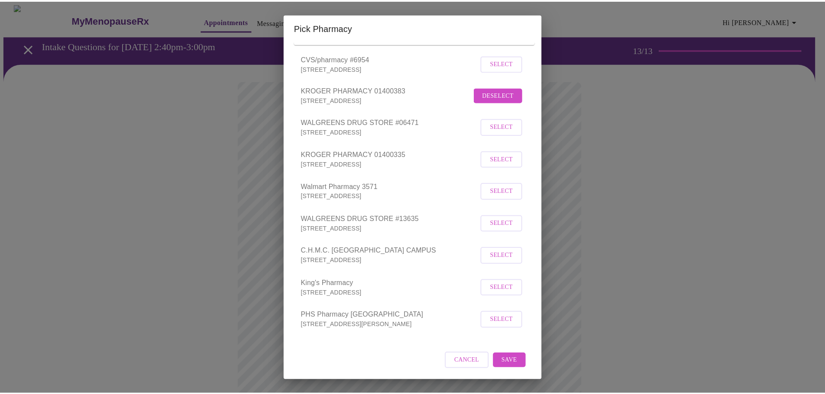
scroll to position [94, 0]
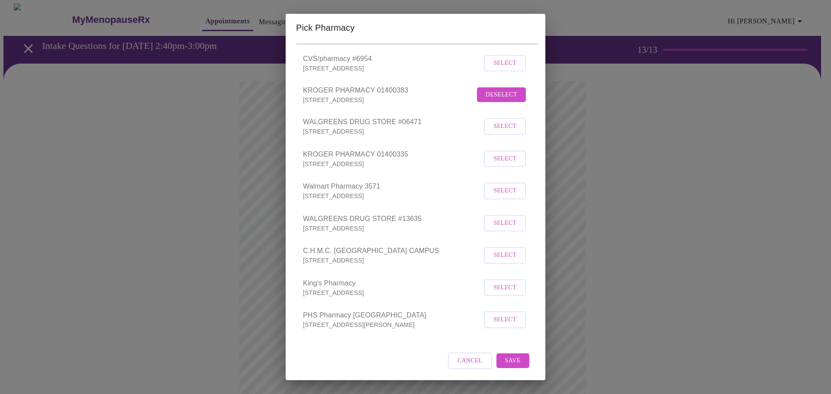
click at [516, 362] on button "Save" at bounding box center [513, 361] width 33 height 15
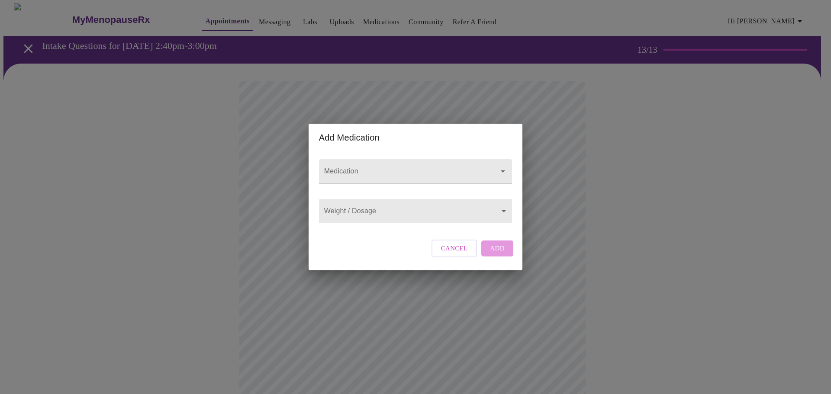
click at [383, 168] on input "Medication" at bounding box center [403, 176] width 161 height 16
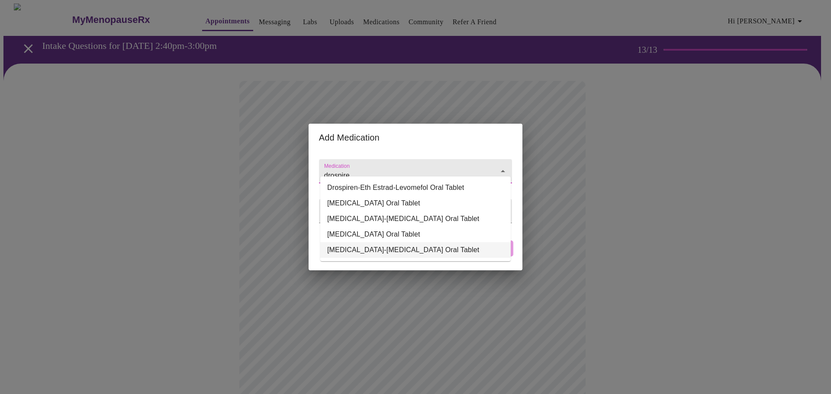
click at [392, 251] on li "[MEDICAL_DATA]-[MEDICAL_DATA] Oral Tablet" at bounding box center [415, 250] width 190 height 16
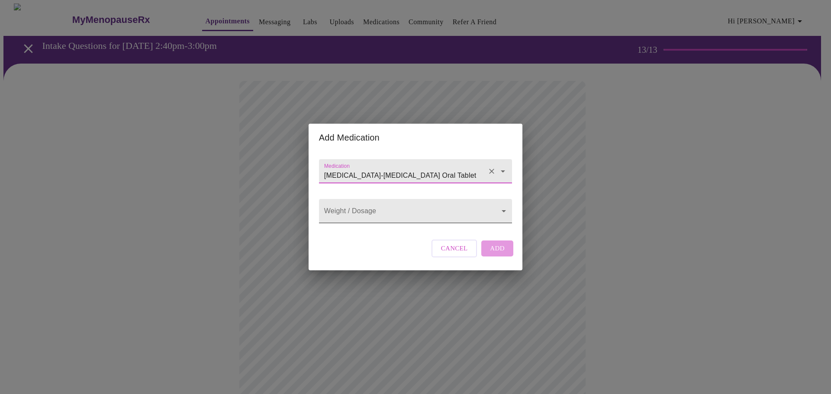
type input "[MEDICAL_DATA]-[MEDICAL_DATA] Oral Tablet"
click at [392, 220] on body "MyMenopauseRx Appointments Messaging Labs Uploads Medications Community Refer a…" at bounding box center [415, 328] width 824 height 651
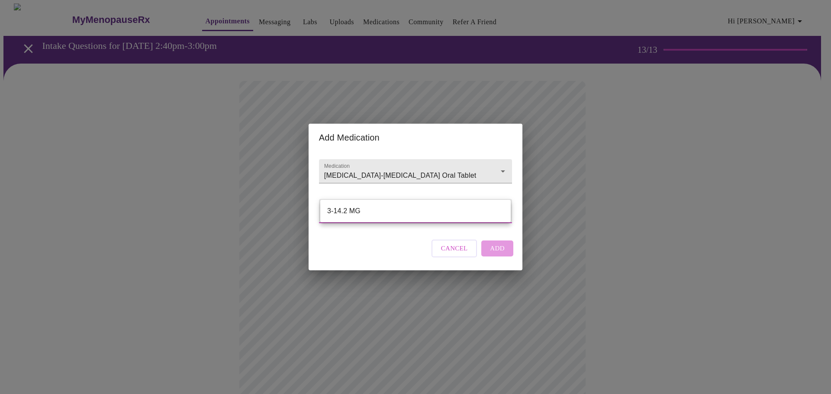
click at [390, 217] on li "3-14.2 MG" at bounding box center [415, 211] width 190 height 16
type input "3-14.2 MG"
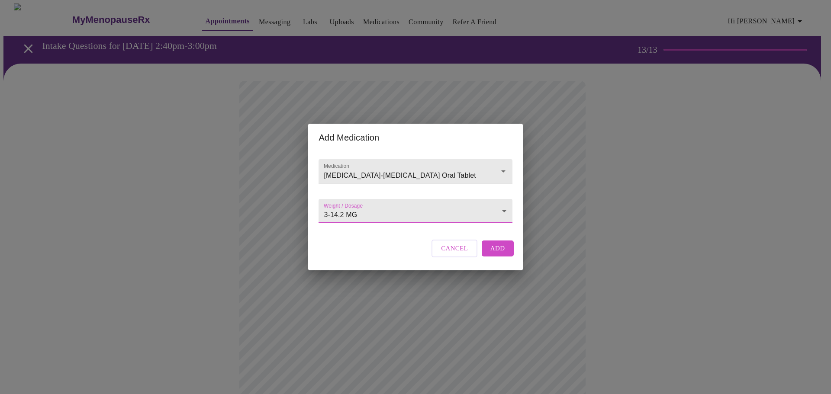
click at [491, 254] on span "Add" at bounding box center [498, 248] width 15 height 11
click at [370, 168] on input "Medication" at bounding box center [403, 176] width 161 height 16
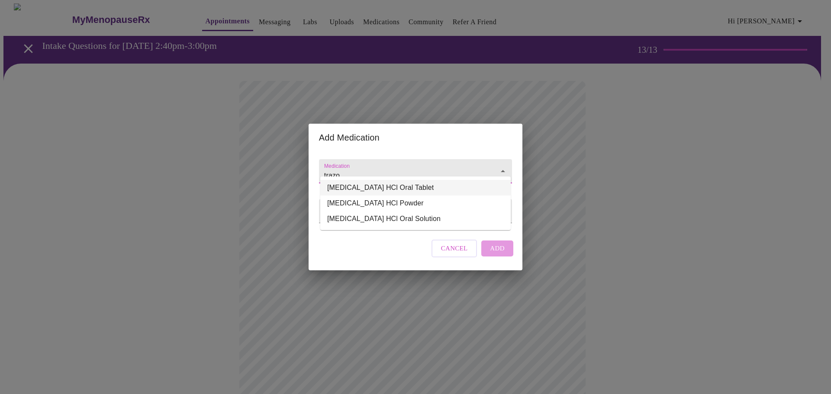
click at [373, 184] on li "[MEDICAL_DATA] HCl Oral Tablet" at bounding box center [415, 188] width 190 height 16
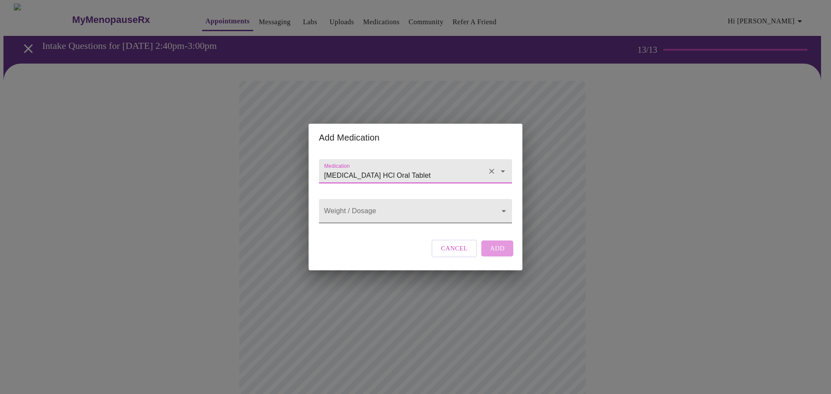
type input "[MEDICAL_DATA] HCl Oral Tablet"
click at [374, 212] on body "MyMenopauseRx Appointments Messaging Labs Uploads Medications Community Refer a…" at bounding box center [415, 338] width 824 height 670
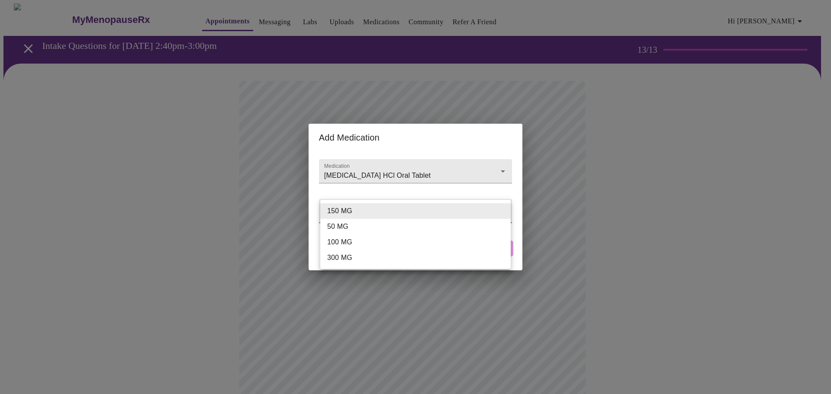
click at [374, 223] on li "50 MG" at bounding box center [415, 227] width 190 height 16
type input "50 MG"
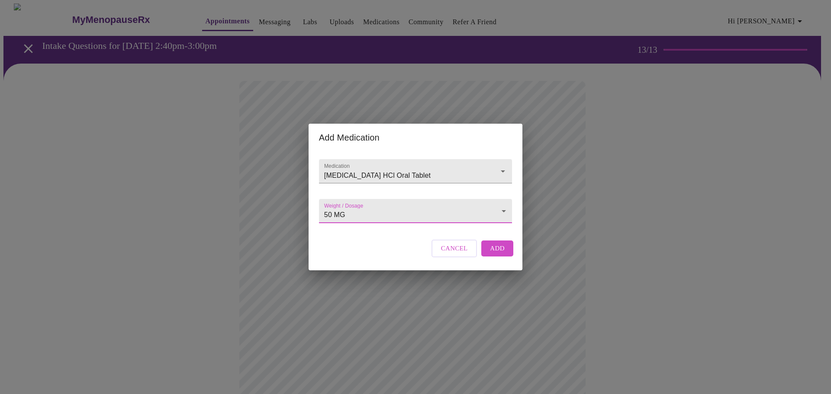
click at [496, 254] on span "Add" at bounding box center [497, 248] width 15 height 11
click at [352, 168] on input "Medication" at bounding box center [403, 176] width 161 height 16
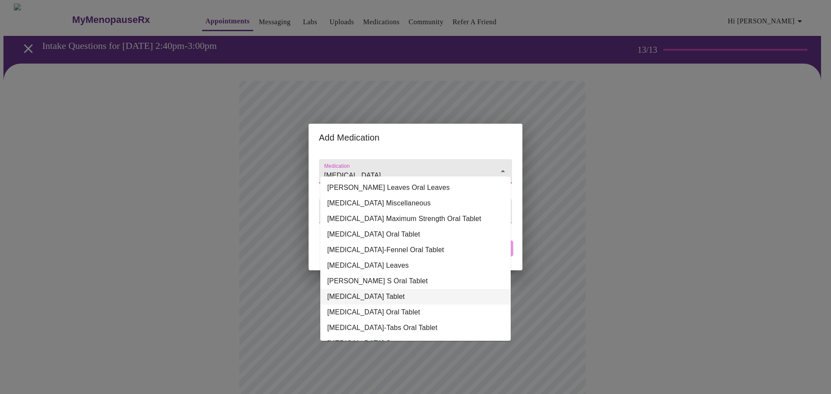
click at [381, 298] on li "[MEDICAL_DATA] Tablet" at bounding box center [415, 297] width 190 height 16
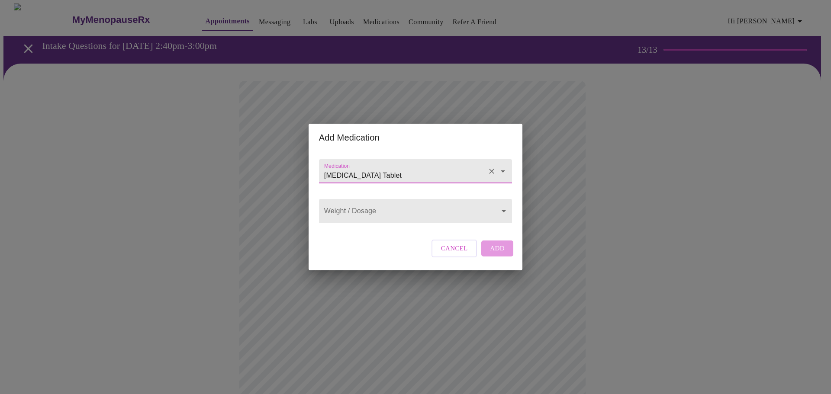
type input "[MEDICAL_DATA] Tablet"
click at [361, 223] on body "MyMenopauseRx Appointments Messaging Labs Uploads Medications Community Refer a…" at bounding box center [415, 354] width 824 height 702
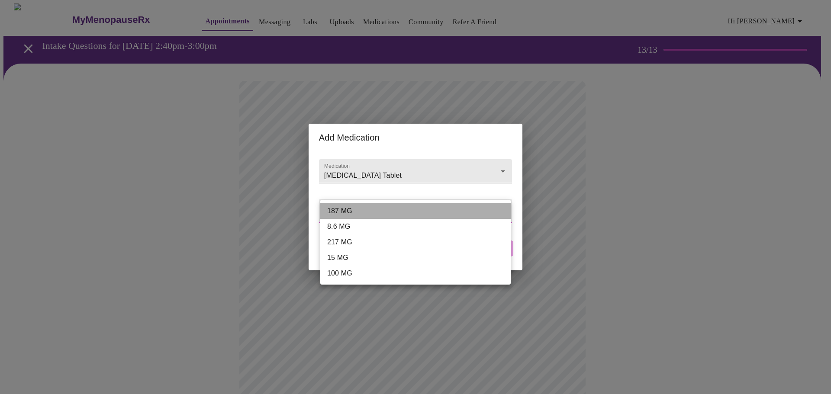
click at [362, 211] on li "187 MG" at bounding box center [415, 211] width 190 height 16
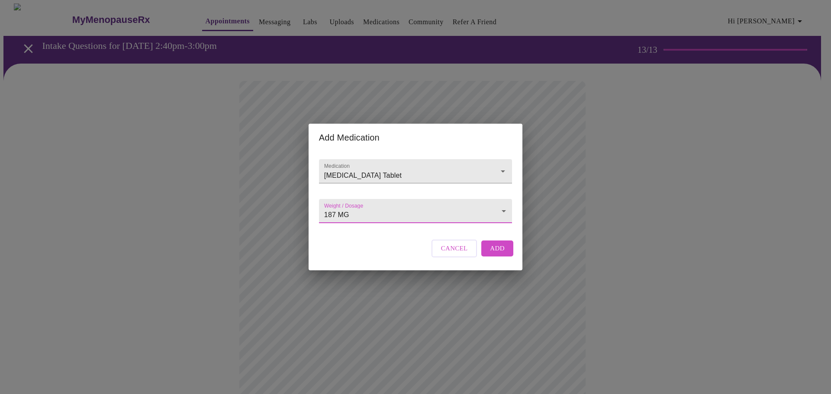
click at [362, 211] on body "MyMenopauseRx Appointments Messaging Labs Uploads Medications Community Refer a…" at bounding box center [415, 354] width 824 height 702
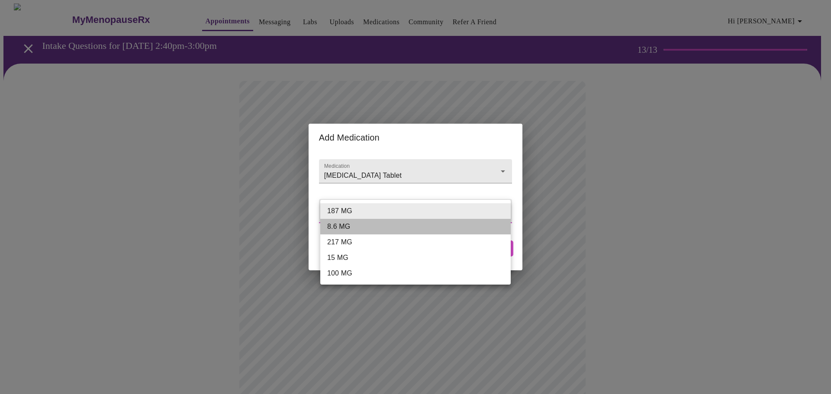
click at [356, 224] on li "8.6 MG" at bounding box center [415, 227] width 190 height 16
type input "8.6 MG"
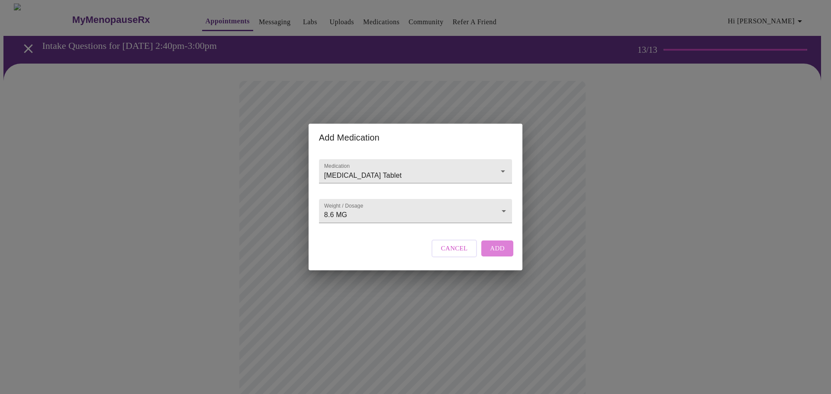
click at [489, 256] on button "Add" at bounding box center [497, 249] width 32 height 16
click at [352, 169] on input "Medication" at bounding box center [403, 176] width 161 height 16
click at [352, 168] on input "Her" at bounding box center [403, 176] width 161 height 16
type input "Her"
click at [349, 218] on body "MyMenopauseRx Appointments Messaging Labs Uploads Medications Community Refer a…" at bounding box center [415, 370] width 824 height 734
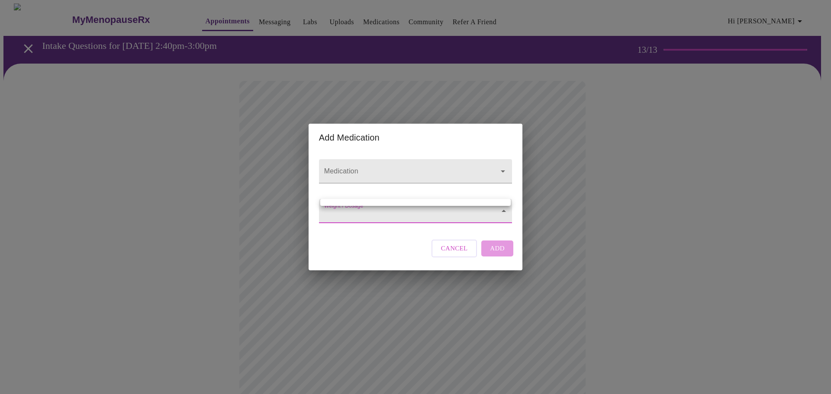
click at [350, 169] on div at bounding box center [415, 197] width 831 height 394
click at [350, 170] on input "Medication" at bounding box center [403, 176] width 161 height 16
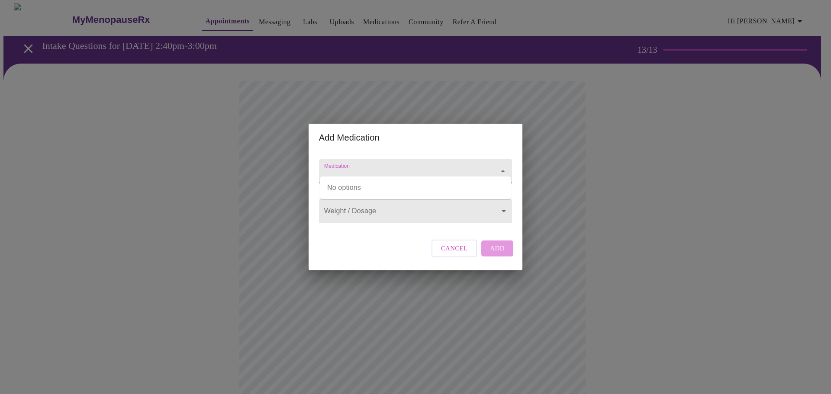
click at [350, 170] on input "Medication" at bounding box center [403, 176] width 161 height 16
type input "her"
click at [355, 242] on div "Medication Weight / Dosage ​ Cancel Add" at bounding box center [416, 211] width 200 height 119
click at [446, 254] on span "Cancel" at bounding box center [454, 248] width 27 height 11
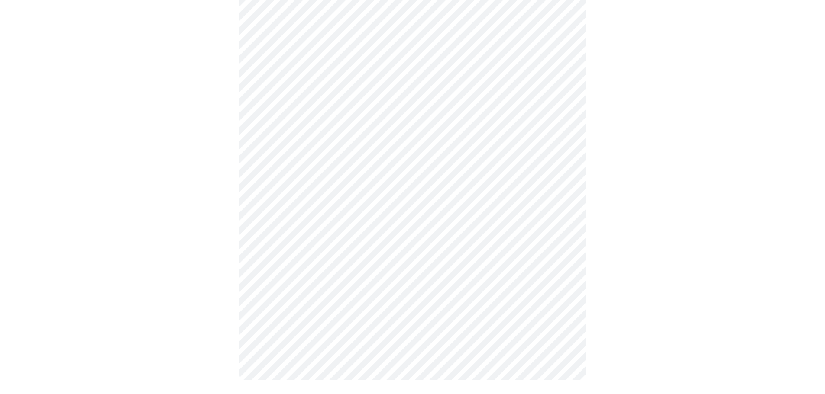
scroll to position [0, 0]
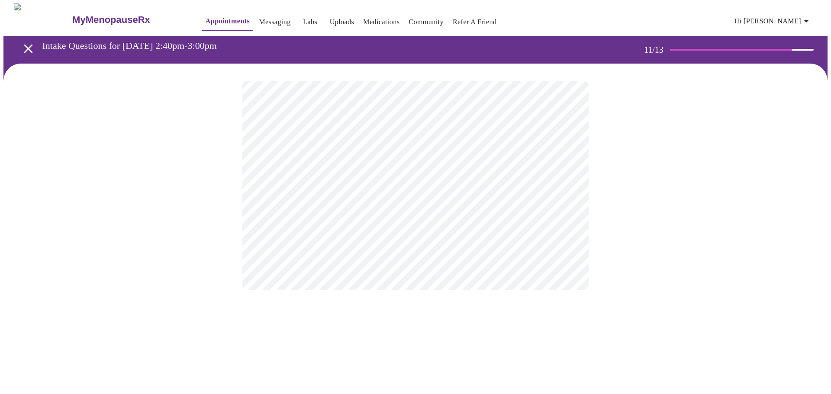
click at [616, 200] on div at bounding box center [415, 186] width 824 height 244
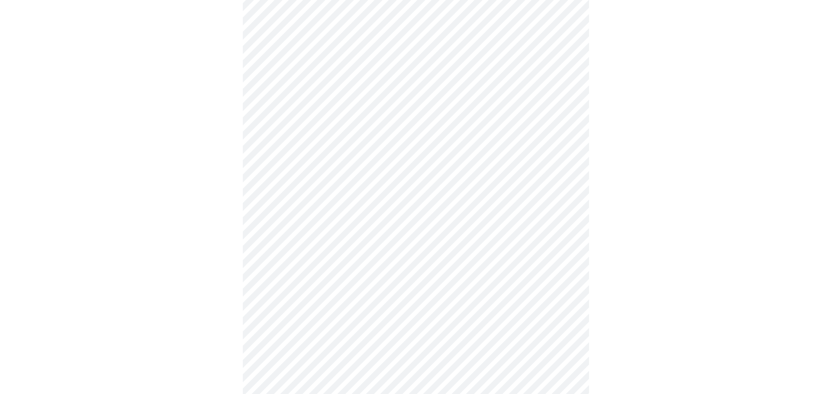
scroll to position [340, 0]
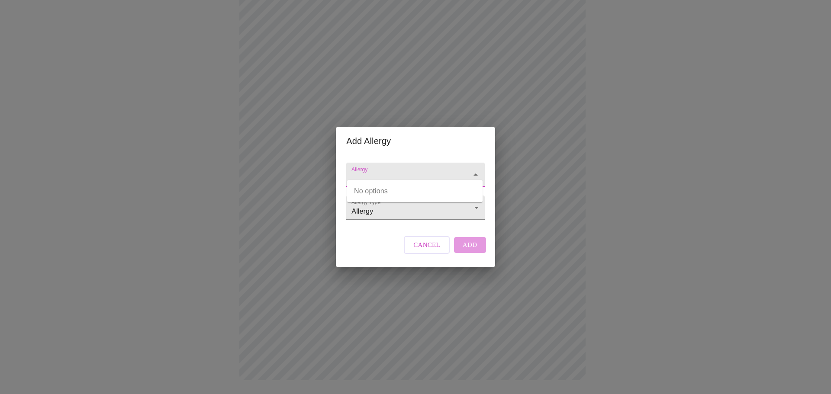
click at [377, 171] on input "Allergy" at bounding box center [403, 179] width 106 height 16
click at [416, 163] on div at bounding box center [415, 175] width 138 height 24
click at [403, 171] on input "Allergy" at bounding box center [403, 179] width 106 height 16
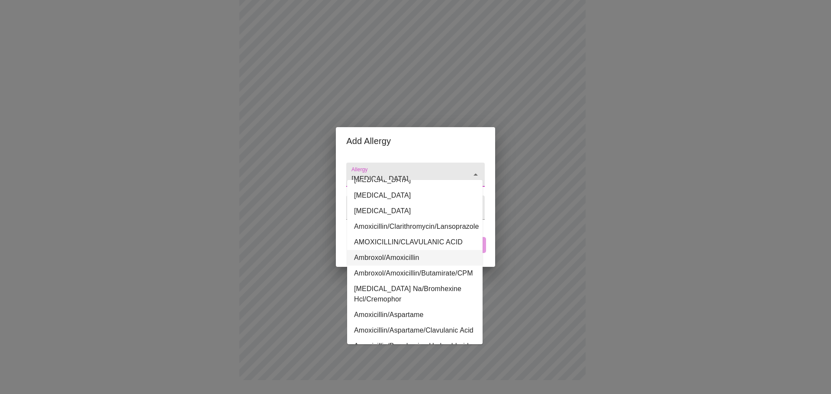
scroll to position [0, 0]
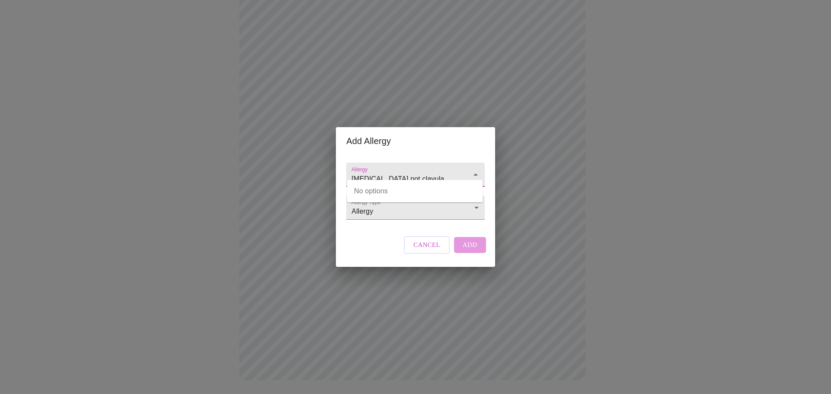
type input "[MEDICAL_DATA] pot clavulanate"
click at [403, 141] on div "Add Allergy" at bounding box center [415, 141] width 159 height 28
click at [404, 177] on input "Allergy" at bounding box center [403, 179] width 106 height 16
click at [377, 171] on input "amoxicilin" at bounding box center [403, 179] width 106 height 16
drag, startPoint x: 375, startPoint y: 170, endPoint x: 285, endPoint y: 167, distance: 90.1
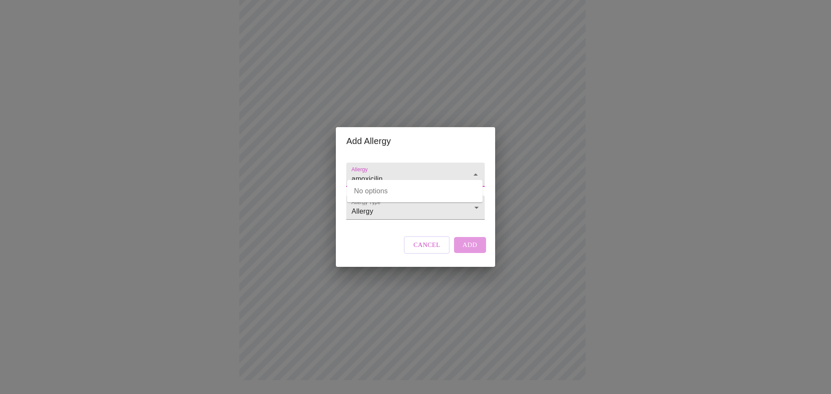
click at [287, 168] on div "Add Allergy Allergy amoxicilin Allergy Type Allergy Allergy Cancel Add" at bounding box center [415, 197] width 831 height 394
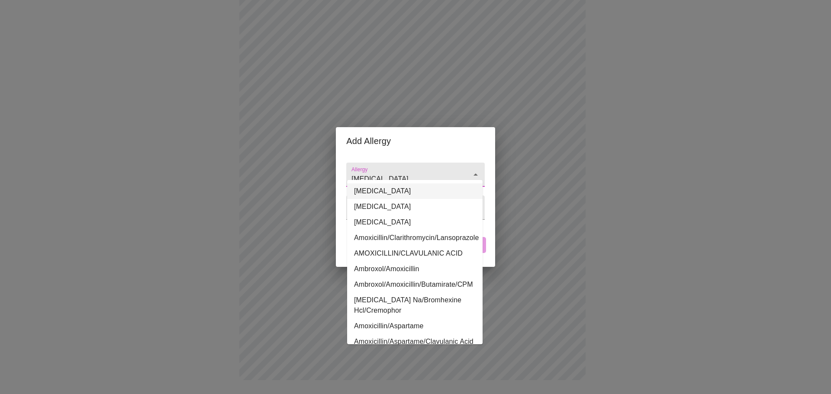
click at [368, 187] on li "[MEDICAL_DATA]" at bounding box center [415, 192] width 136 height 16
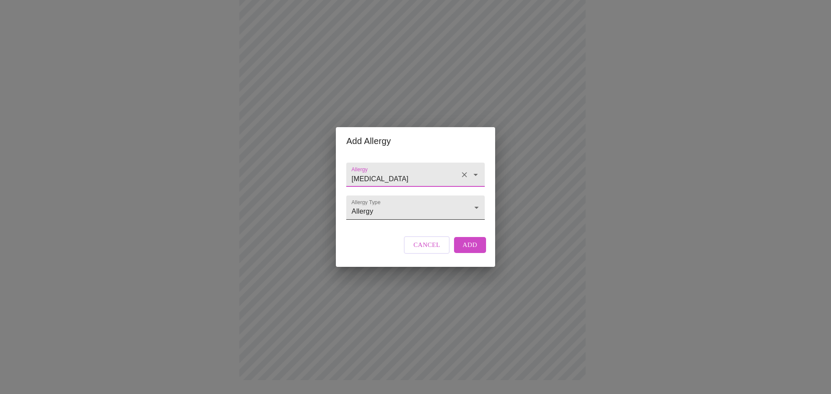
type input "[MEDICAL_DATA]"
click at [397, 213] on body "MyMenopauseRx Appointments Messaging Labs Uploads Medications Community Refer a…" at bounding box center [415, 31] width 824 height 734
click at [397, 226] on li "Adverse Reaction" at bounding box center [416, 224] width 136 height 16
type input "Adverse Reaction"
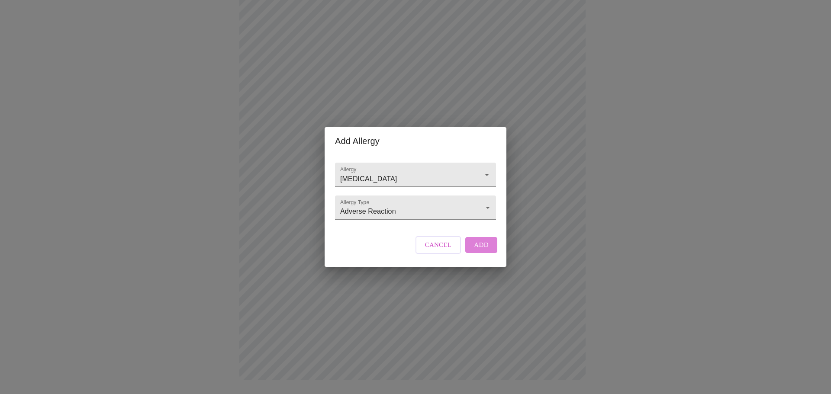
click at [474, 251] on span "Add" at bounding box center [481, 244] width 15 height 11
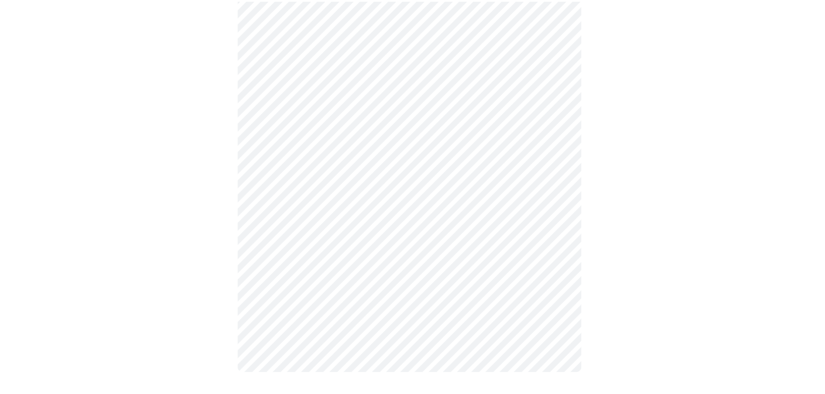
scroll to position [323, 0]
